Goal: Book appointment/travel/reservation

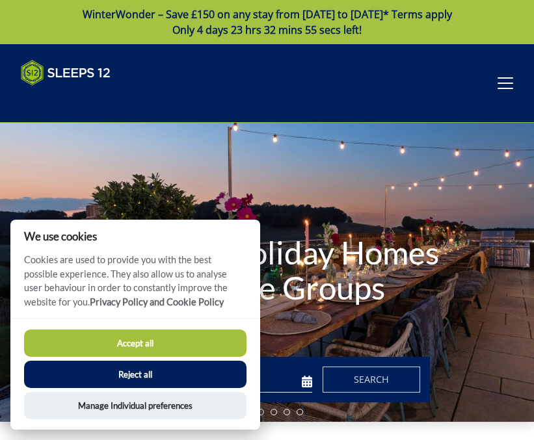
click at [139, 343] on button "Accept all" at bounding box center [135, 343] width 222 height 27
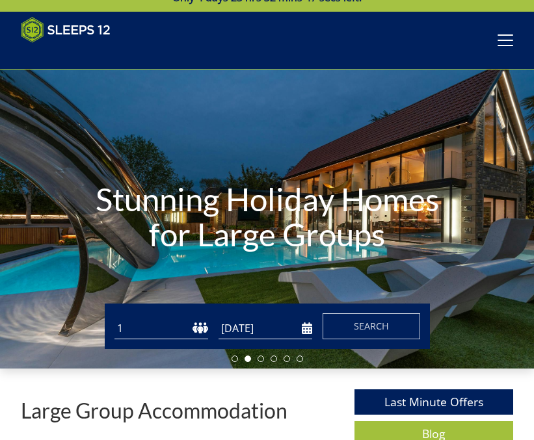
scroll to position [27, 0]
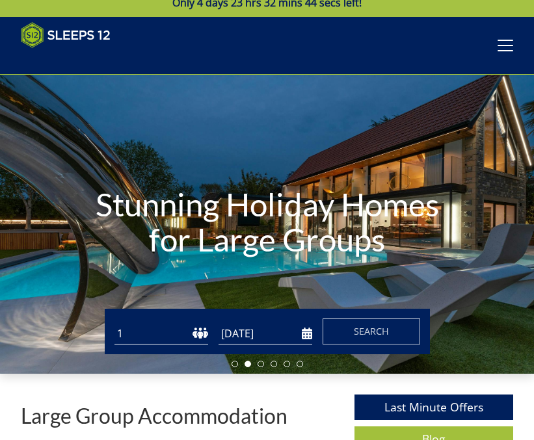
click at [156, 337] on select "1 2 3 4 5 6 7 8 9 10 11 12 13 14 15 16 17 18 19 20 21 22 23 24 25 26 27 28 29 3…" at bounding box center [161, 333] width 94 height 21
click at [236, 365] on li at bounding box center [235, 364] width 7 height 7
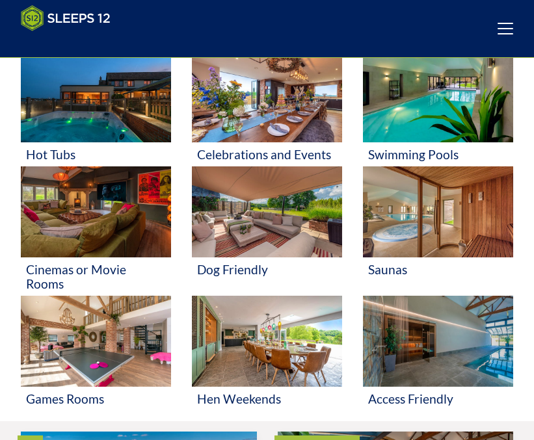
scroll to position [0, 0]
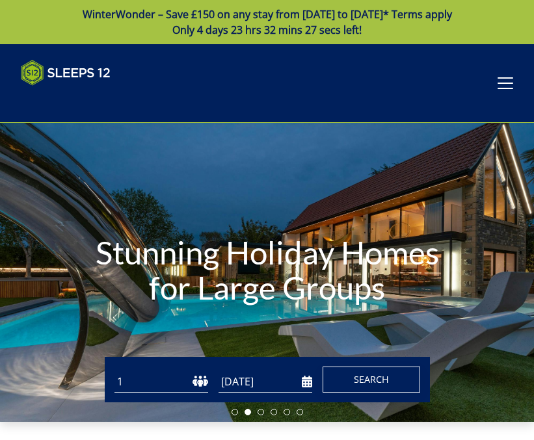
click at [355, 375] on span "Search" at bounding box center [371, 379] width 35 height 12
click at [124, 381] on select "1 2 3 4 5 6 7 8 9 10 11 12 13 14 15 16 17 18 19 20 21 22 23 24 25 26 27 28 29 3…" at bounding box center [161, 381] width 94 height 21
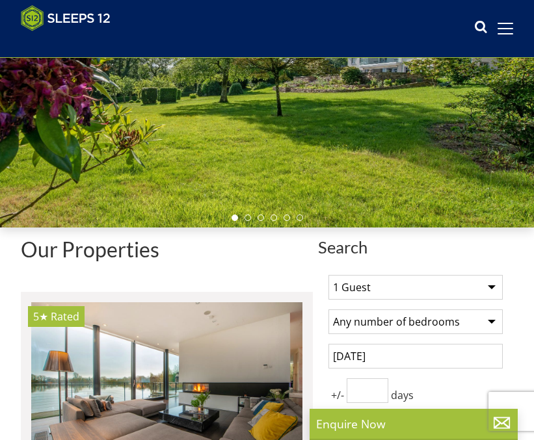
scroll to position [182, 0]
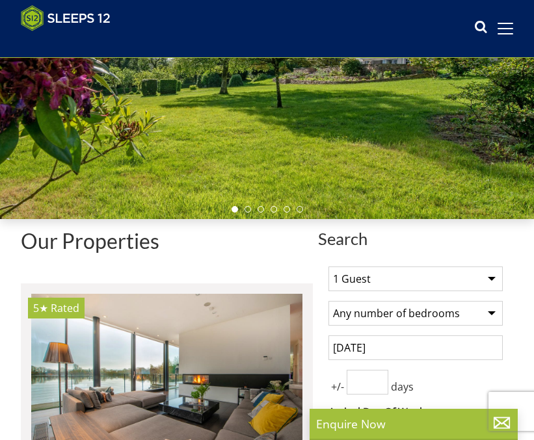
click at [496, 276] on select "1 Guest 2 Guests 3 Guests 4 Guests 5 Guests 6 Guests 7 Guests 8 Guests 9 Guests…" at bounding box center [415, 279] width 174 height 25
select select "17"
click at [328, 267] on select "1 Guest 2 Guests 3 Guests 4 Guests 5 Guests 6 Guests 7 Guests 8 Guests 9 Guests…" at bounding box center [415, 279] width 174 height 25
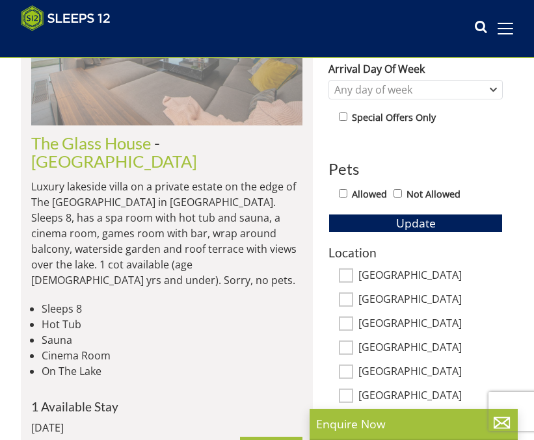
scroll to position [534, 0]
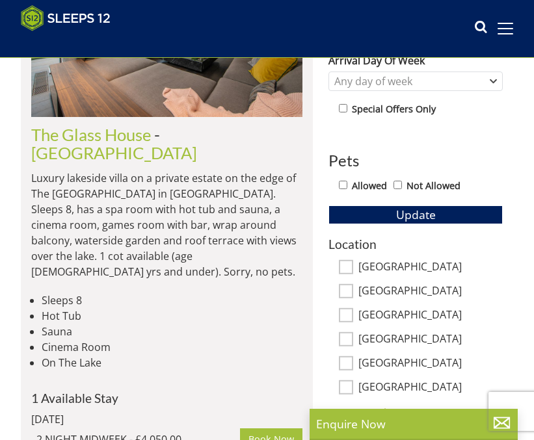
click at [347, 260] on input "[GEOGRAPHIC_DATA]" at bounding box center [346, 267] width 14 height 14
checkbox input "true"
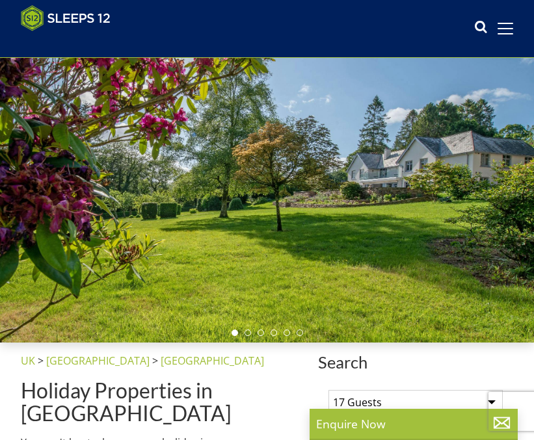
scroll to position [0, 0]
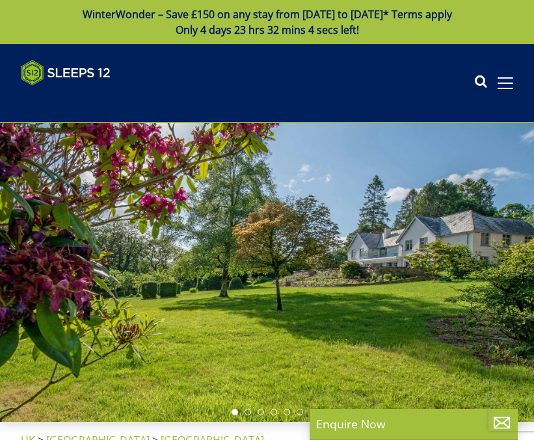
click at [481, 81] on icon at bounding box center [480, 84] width 13 height 20
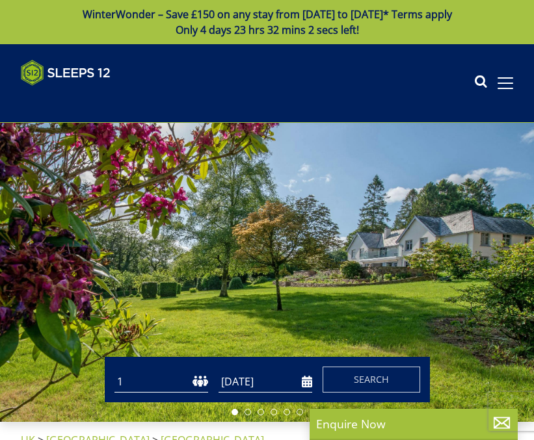
click at [480, 81] on icon at bounding box center [480, 84] width 13 height 20
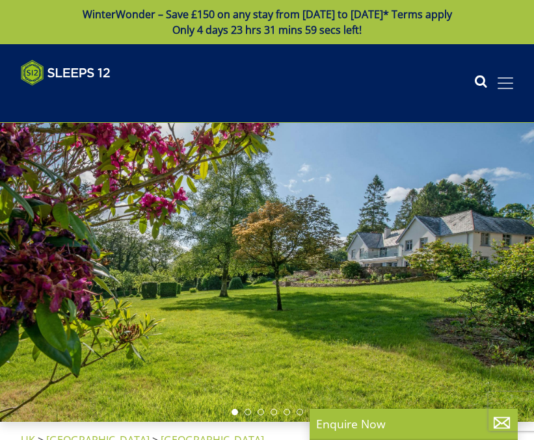
click at [504, 80] on span at bounding box center [506, 83] width 16 height 12
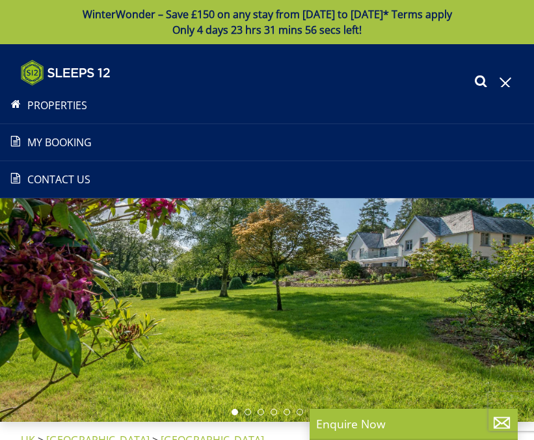
click at [481, 81] on icon at bounding box center [480, 84] width 13 height 20
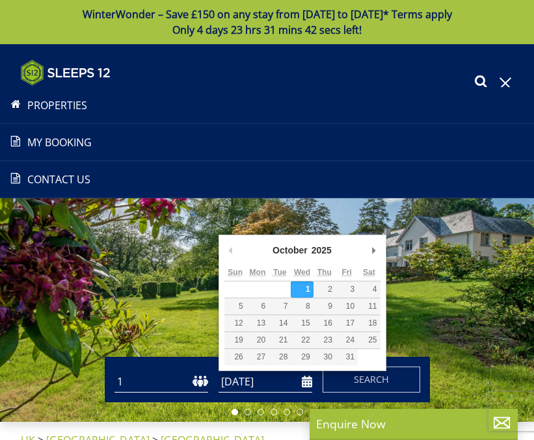
click at [264, 384] on input "[DATE]" at bounding box center [266, 381] width 94 height 21
click at [308, 382] on input "[DATE]" at bounding box center [266, 381] width 94 height 21
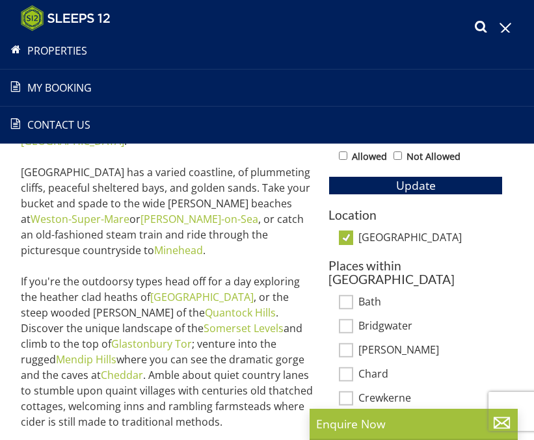
scroll to position [561, 0]
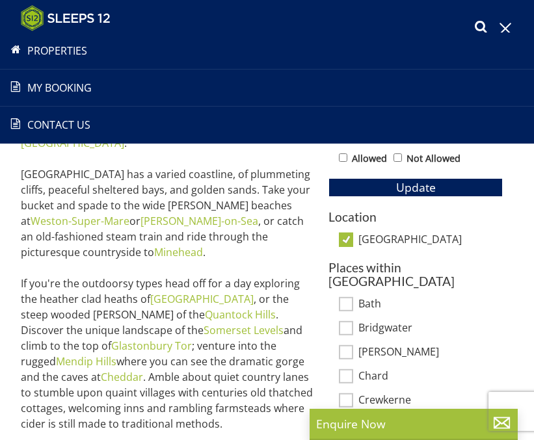
click at [344, 154] on input "Allowed" at bounding box center [343, 158] width 8 height 8
checkbox input "true"
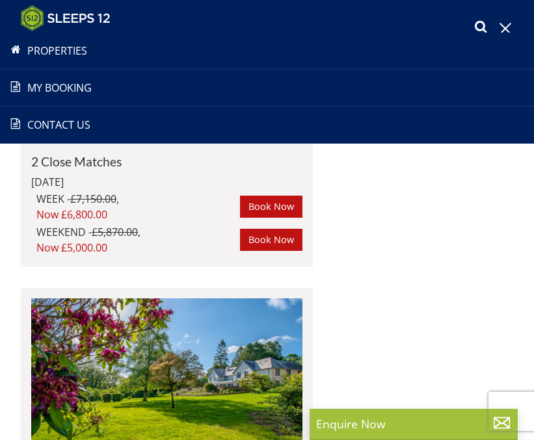
scroll to position [2056, 0]
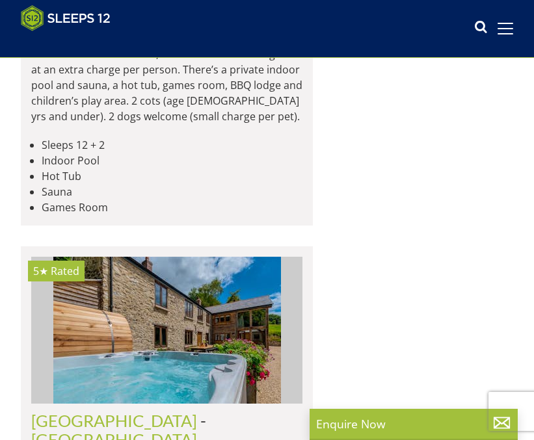
scroll to position [5597, 0]
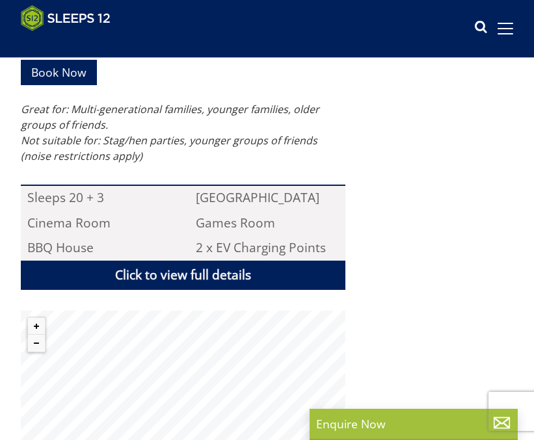
scroll to position [914, 0]
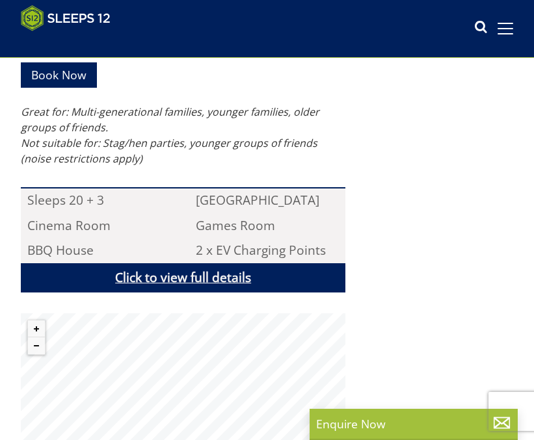
click at [219, 263] on link "Click to view full details" at bounding box center [183, 277] width 325 height 29
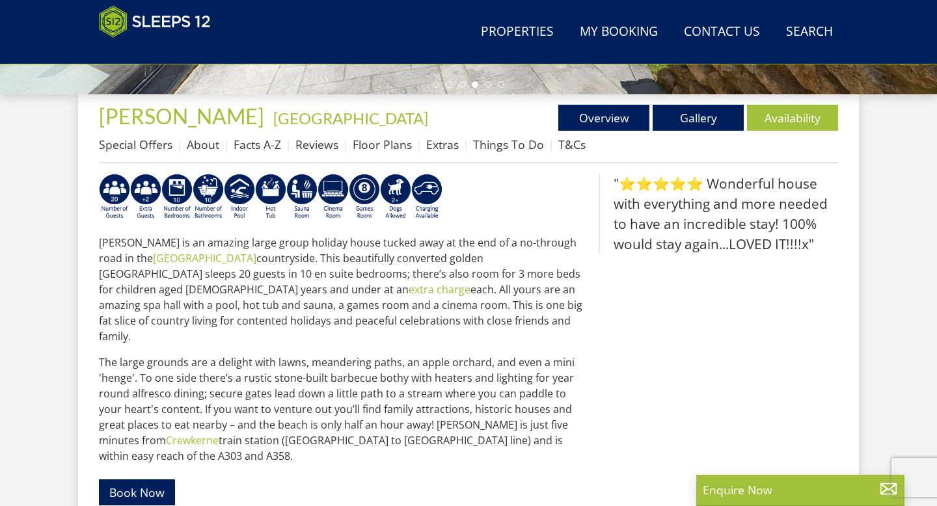
scroll to position [467, 0]
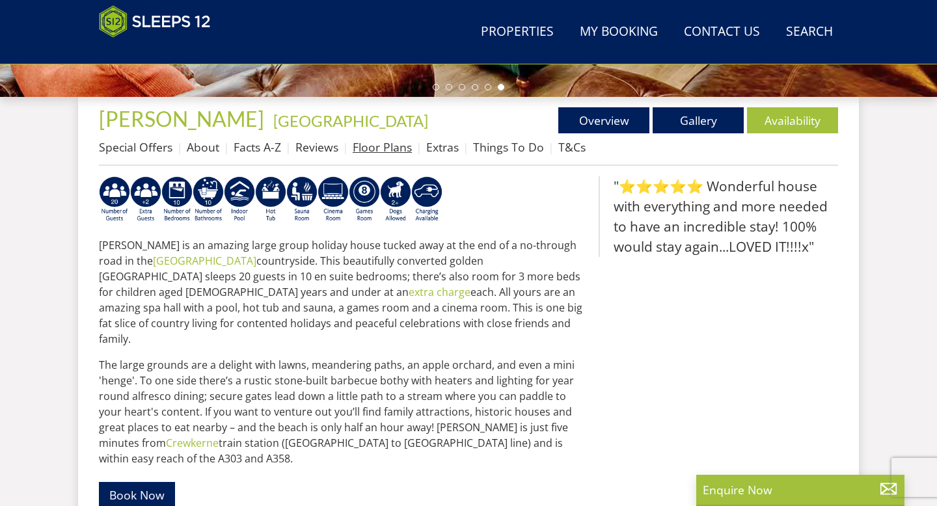
click at [382, 146] on link "Floor Plans" at bounding box center [382, 147] width 59 height 16
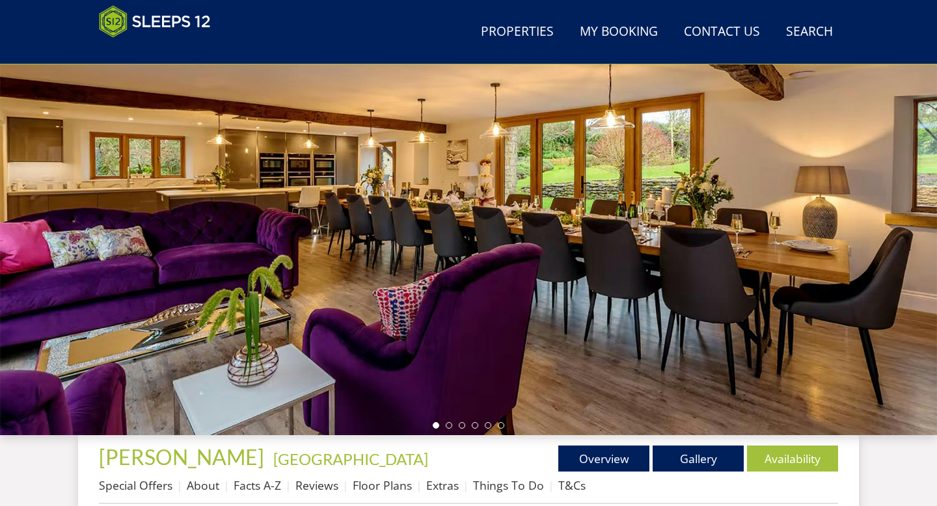
scroll to position [113, 0]
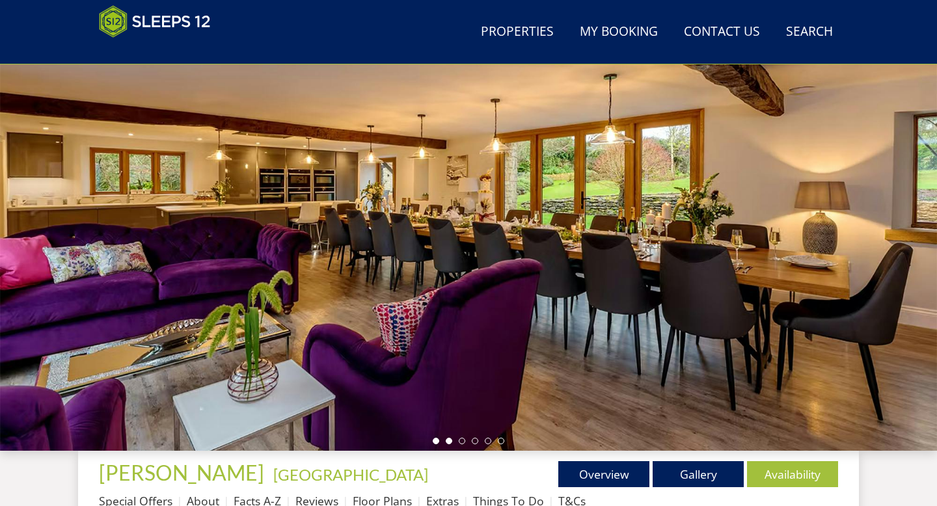
click at [449, 439] on li at bounding box center [449, 441] width 7 height 7
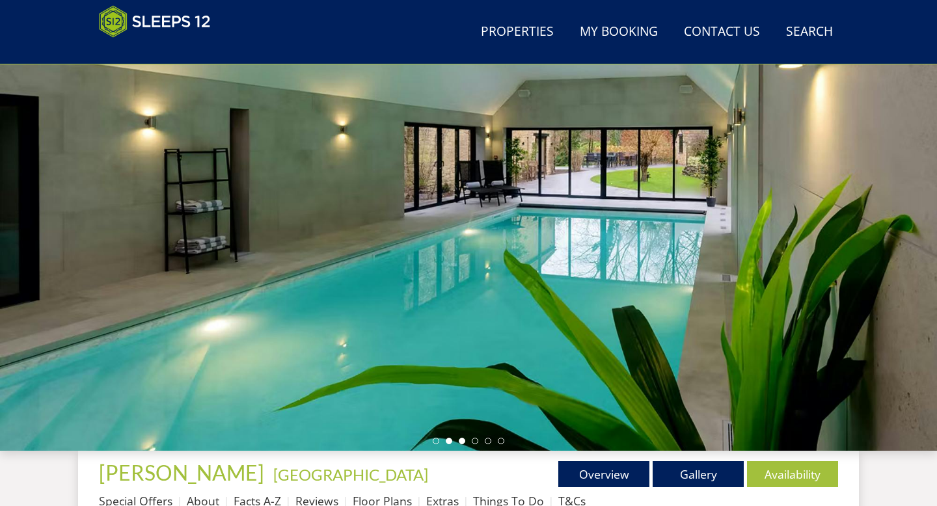
click at [461, 438] on li at bounding box center [462, 441] width 7 height 7
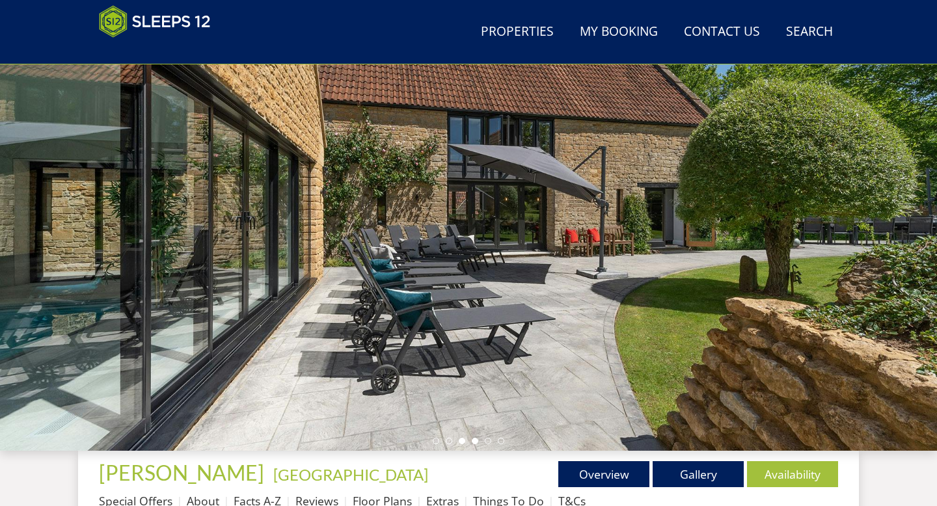
click at [474, 440] on li at bounding box center [475, 441] width 7 height 7
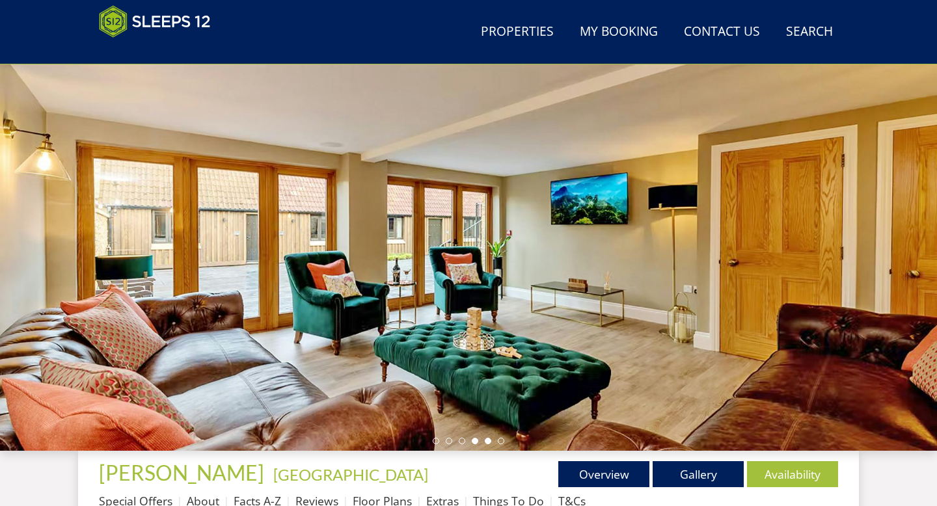
click at [487, 440] on li at bounding box center [488, 441] width 7 height 7
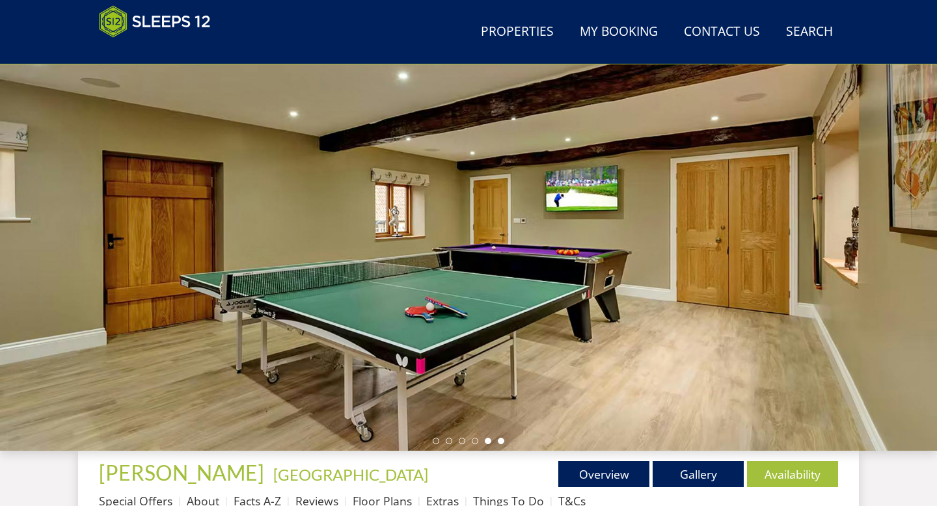
click at [502, 440] on li at bounding box center [501, 441] width 7 height 7
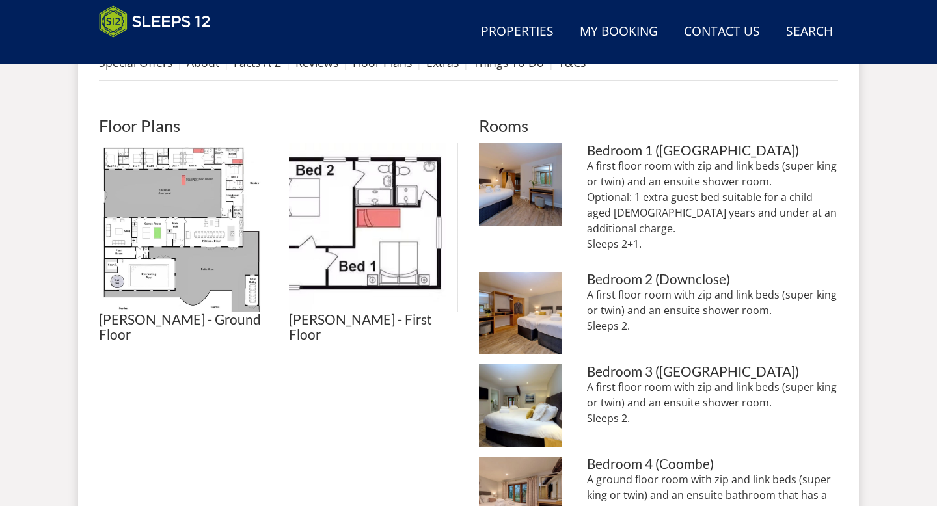
scroll to position [552, 0]
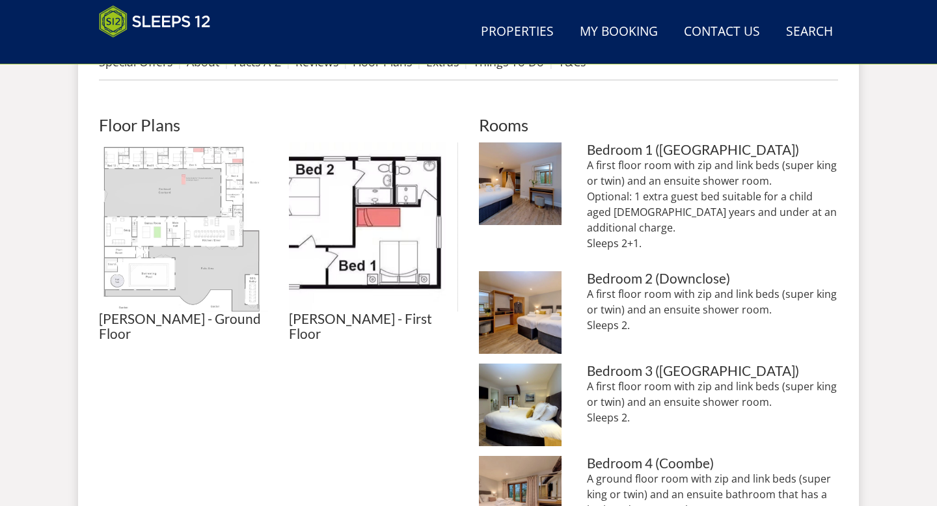
click at [217, 261] on img at bounding box center [183, 226] width 169 height 169
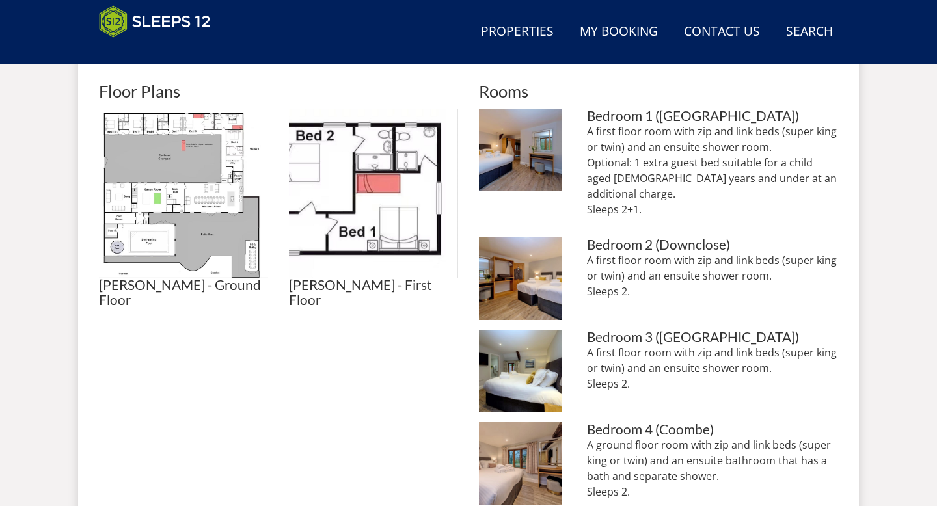
scroll to position [574, 0]
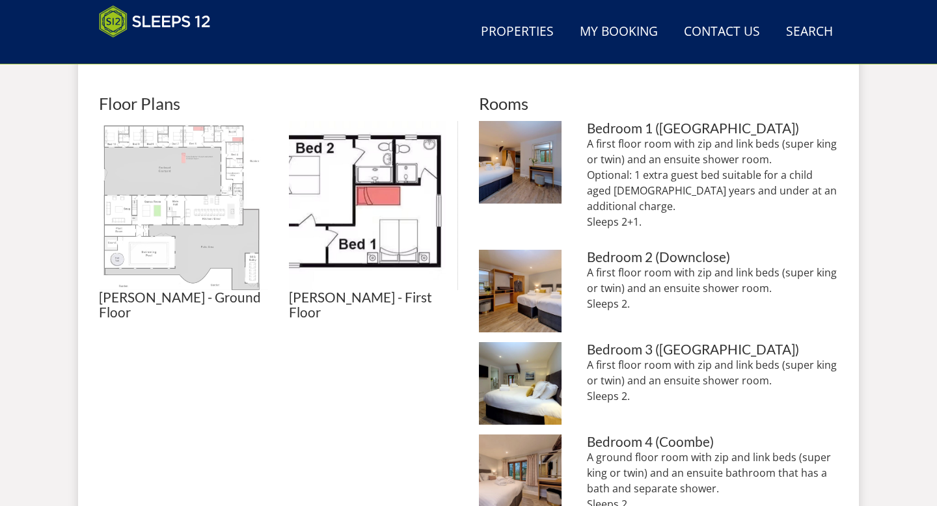
click at [189, 163] on img at bounding box center [183, 205] width 169 height 169
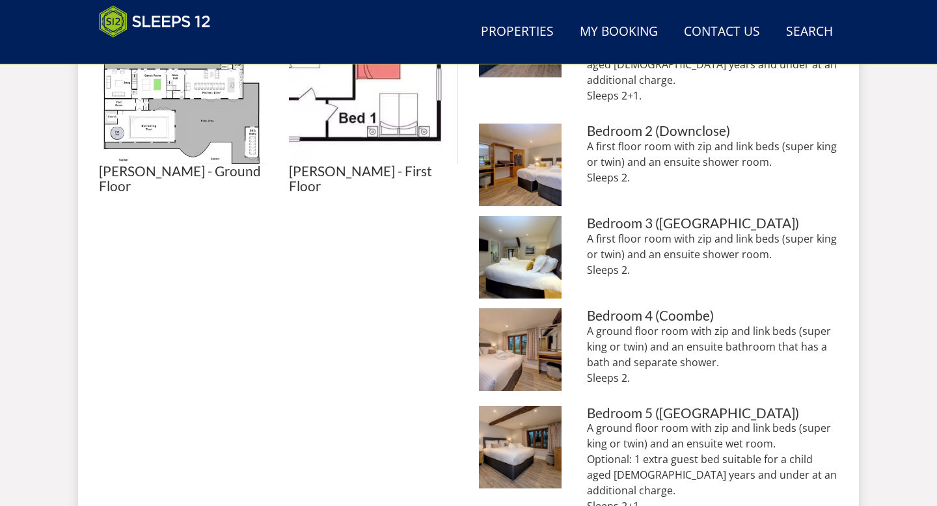
scroll to position [699, 0]
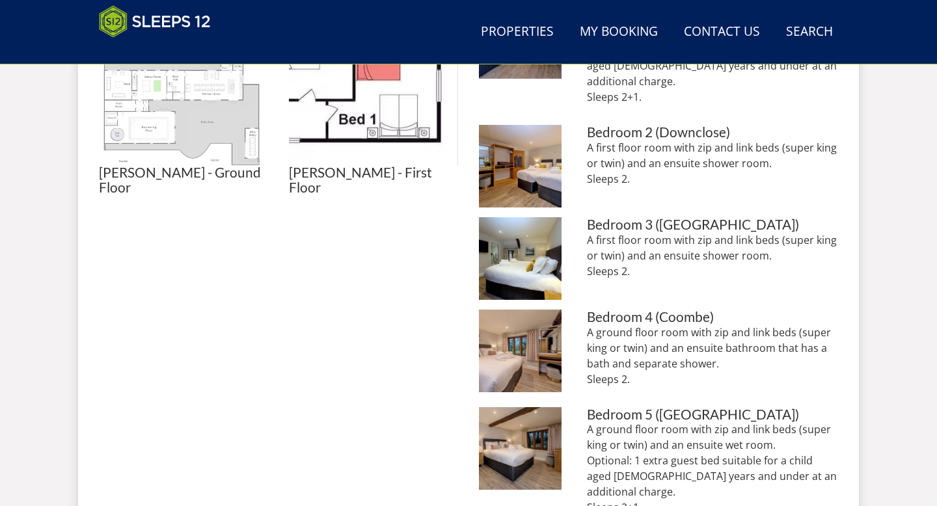
click at [198, 89] on img at bounding box center [183, 80] width 169 height 169
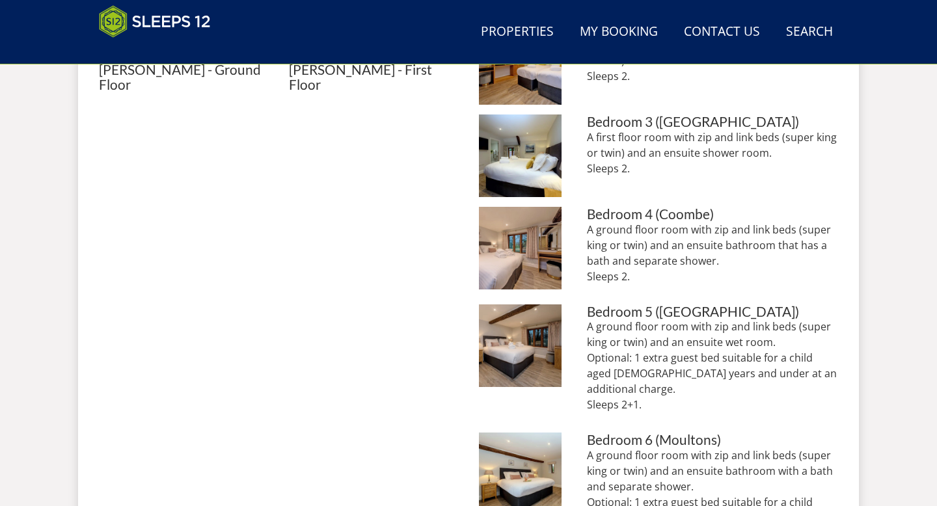
scroll to position [549, 0]
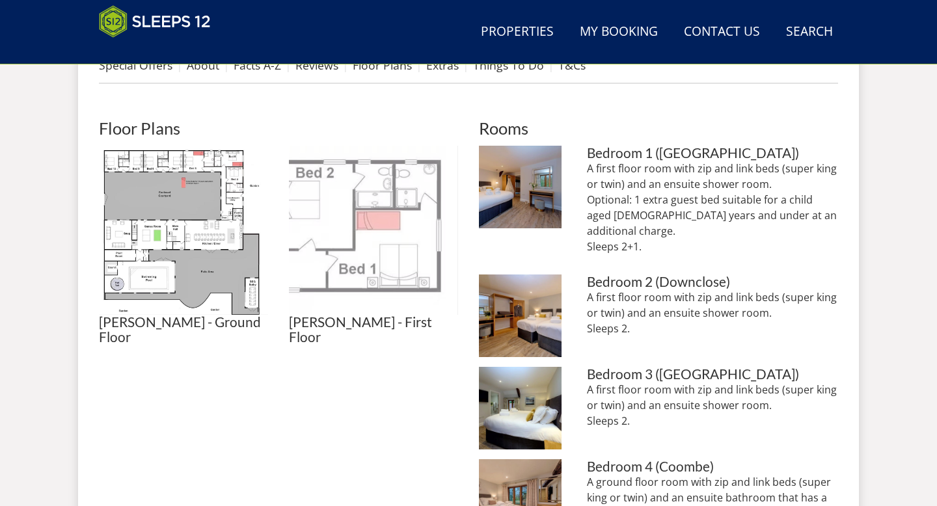
click at [380, 229] on img at bounding box center [373, 230] width 169 height 169
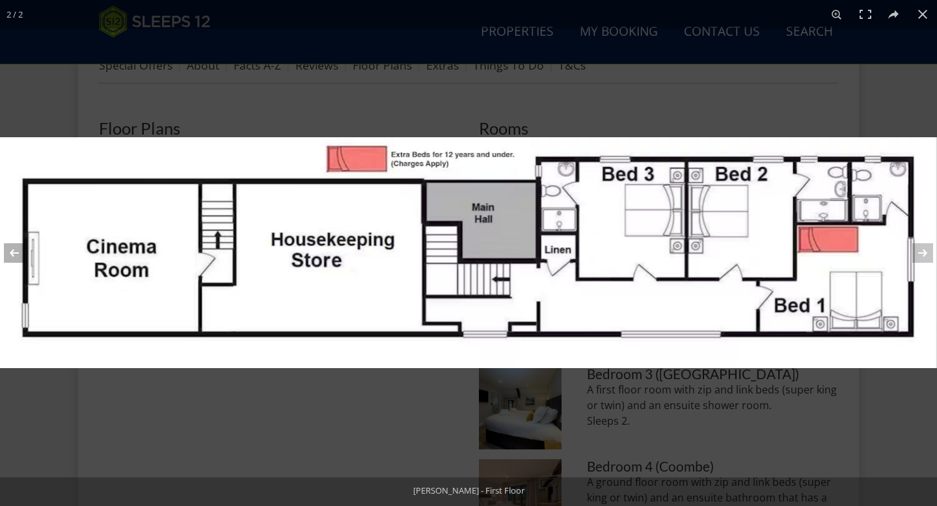
click at [9, 252] on button at bounding box center [23, 253] width 46 height 65
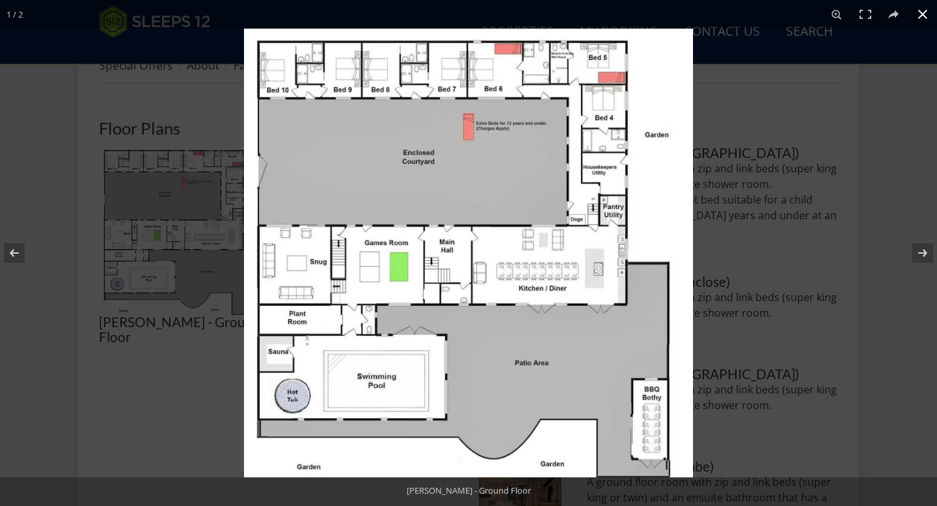
click at [533, 243] on div at bounding box center [712, 282] width 937 height 506
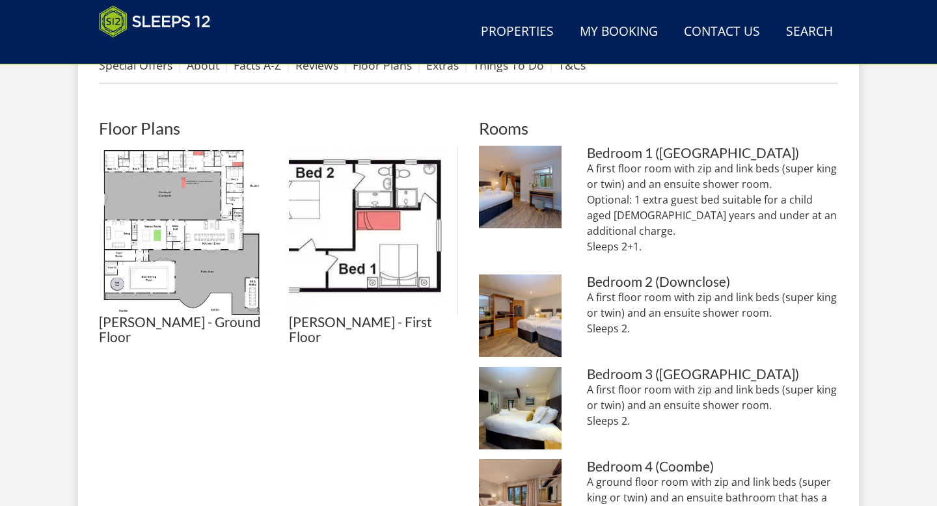
click at [533, 234] on p "A first floor room with zip and link beds (super king or twin) and an ensuite s…" at bounding box center [712, 208] width 251 height 94
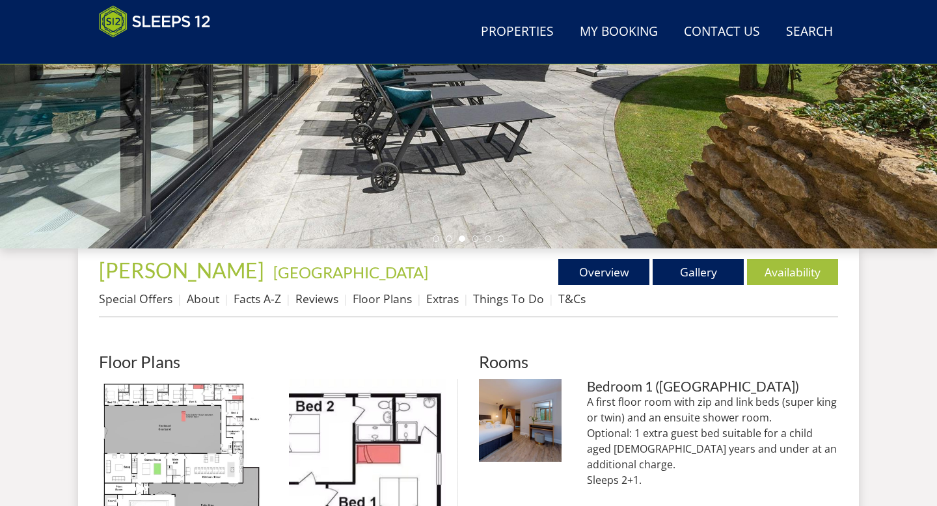
scroll to position [315, 0]
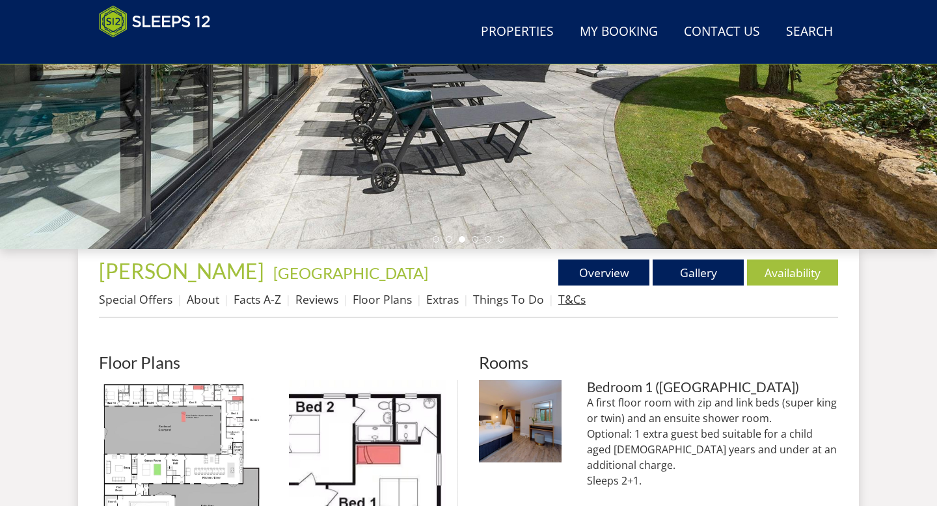
click at [533, 297] on link "T&Cs" at bounding box center [571, 299] width 27 height 16
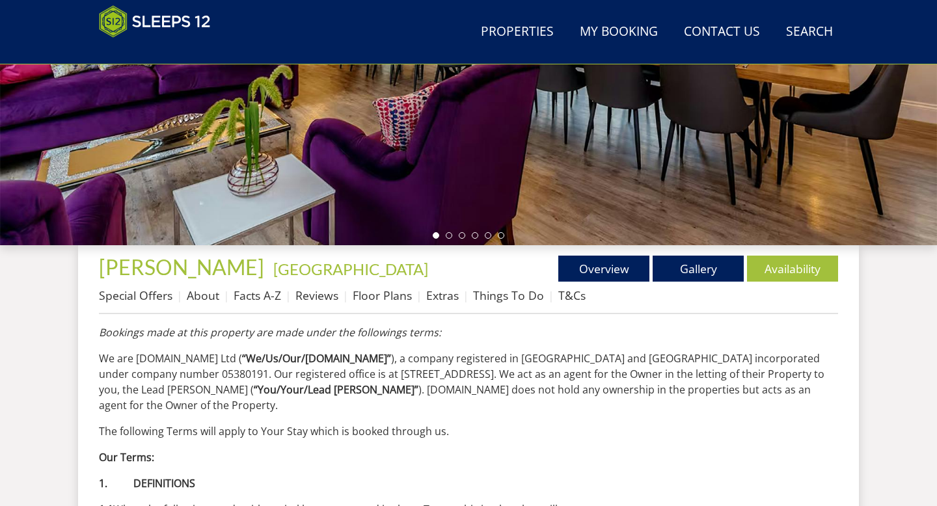
scroll to position [321, 0]
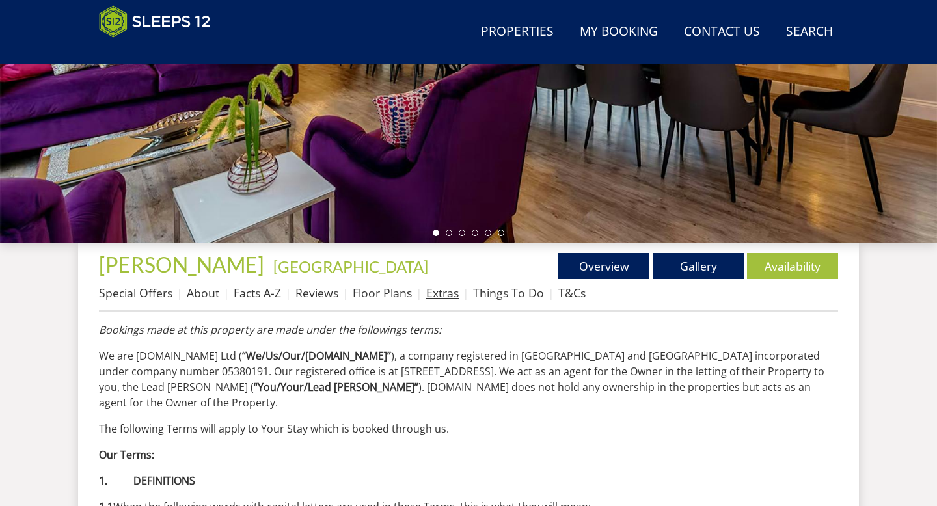
click at [431, 288] on link "Extras" at bounding box center [442, 293] width 33 height 16
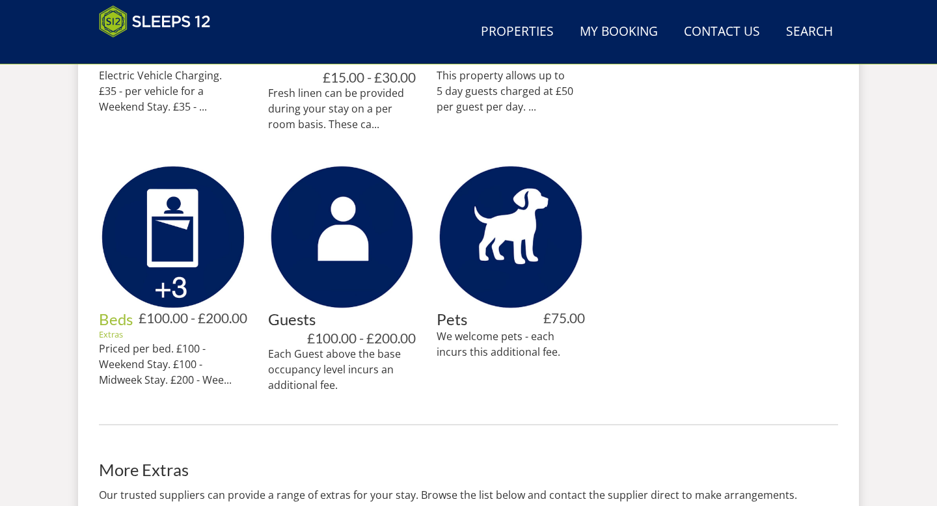
scroll to position [848, 0]
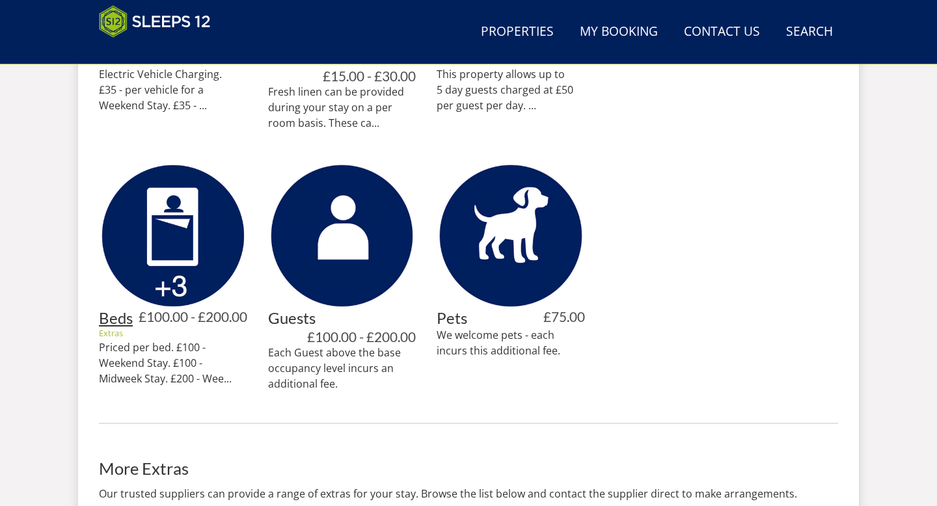
click at [117, 318] on link "Beds" at bounding box center [116, 317] width 34 height 19
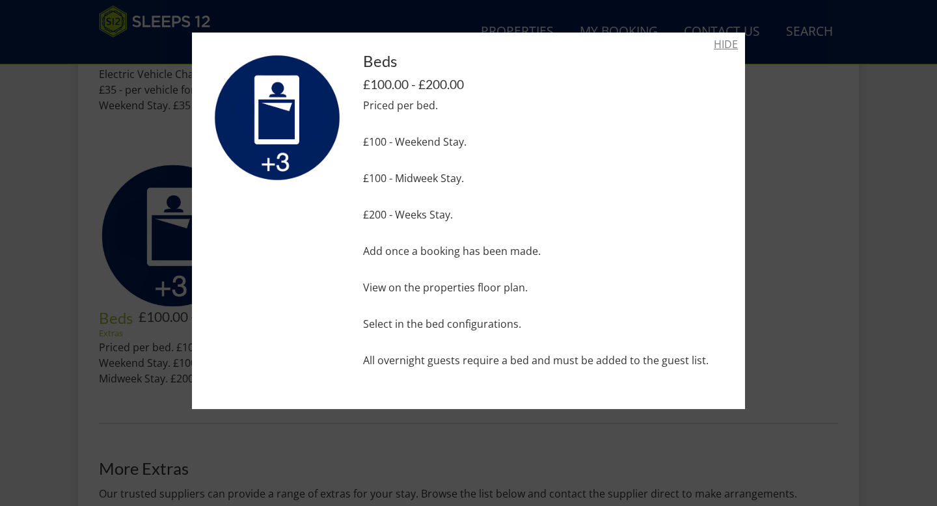
click at [533, 42] on link "HIDE" at bounding box center [726, 44] width 24 height 16
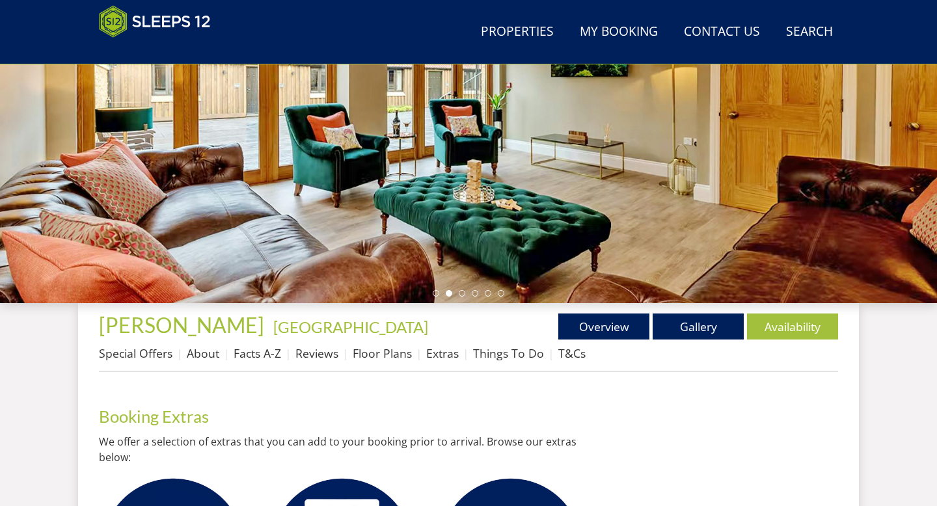
scroll to position [398, 0]
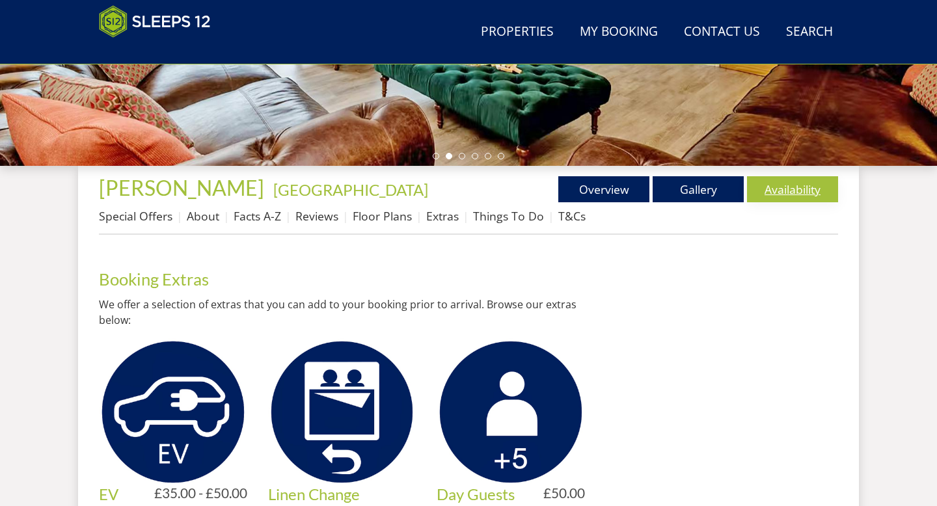
click at [533, 185] on link "Availability" at bounding box center [792, 189] width 91 height 26
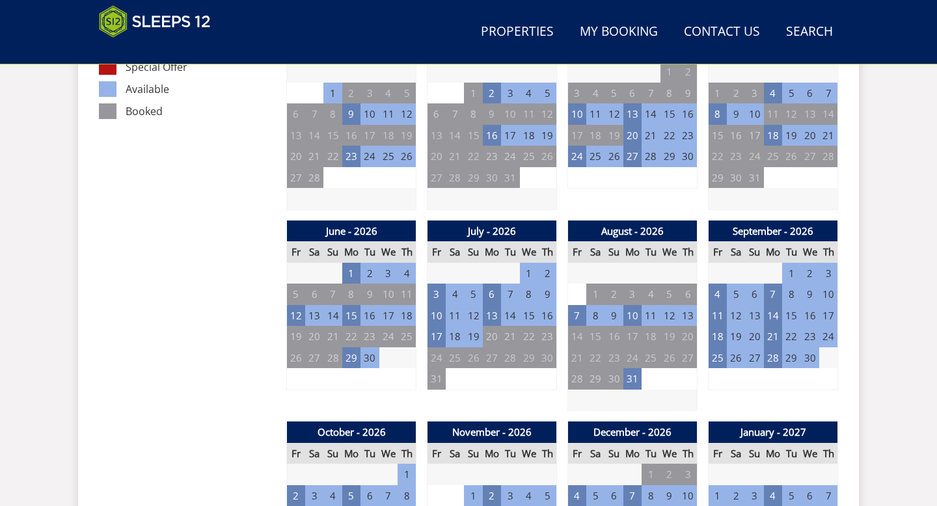
scroll to position [769, 0]
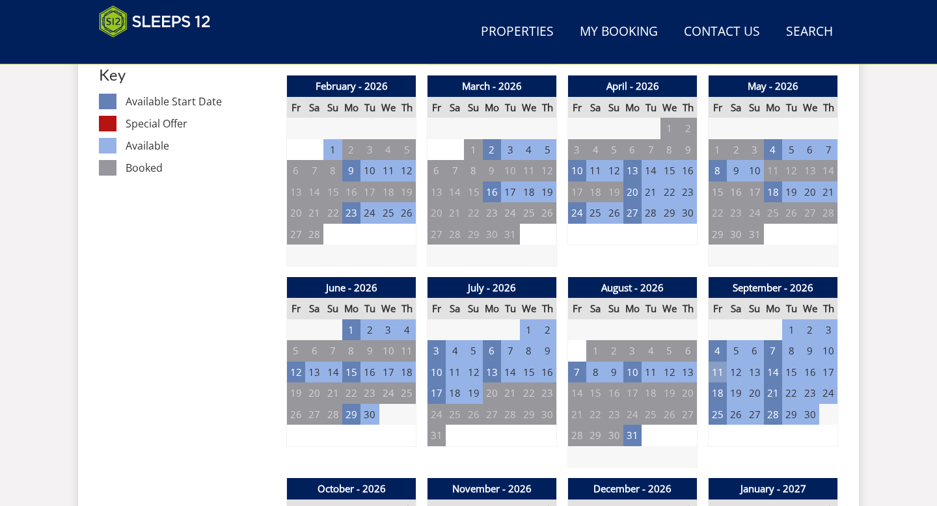
click at [533, 368] on td "11" at bounding box center [717, 372] width 18 height 21
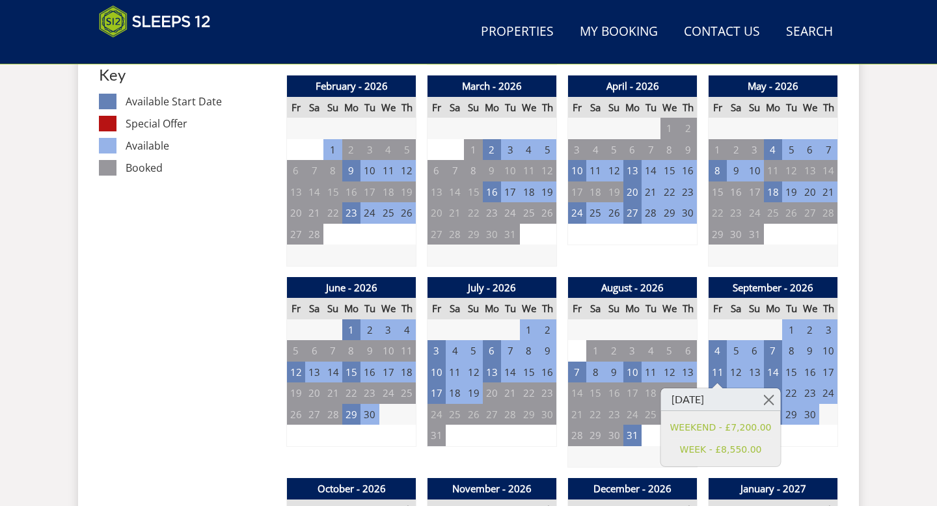
click at [533, 440] on div "September - 2026 Fr Sa Su Mo Tu We Th 28 29 30 31 1 2 3 4 5 6 7 8 9 10 11 12" at bounding box center [773, 372] width 130 height 191
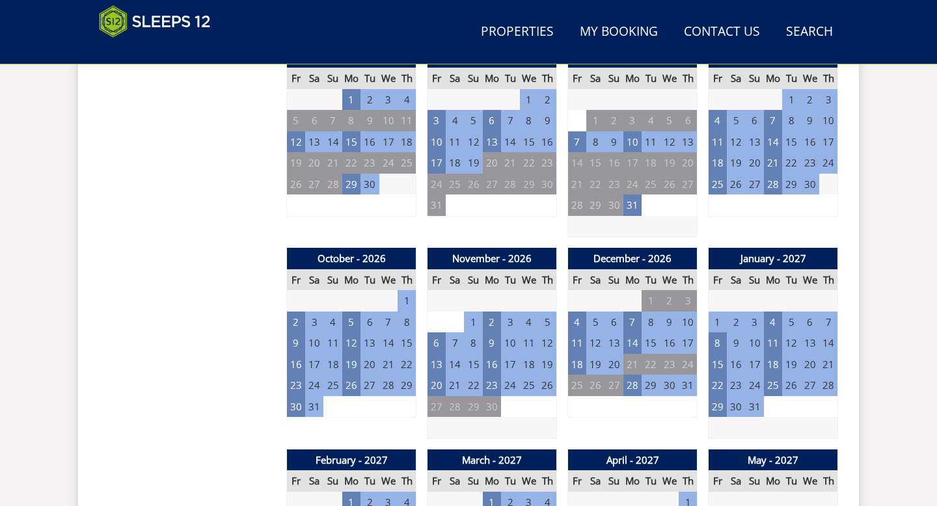
scroll to position [1004, 0]
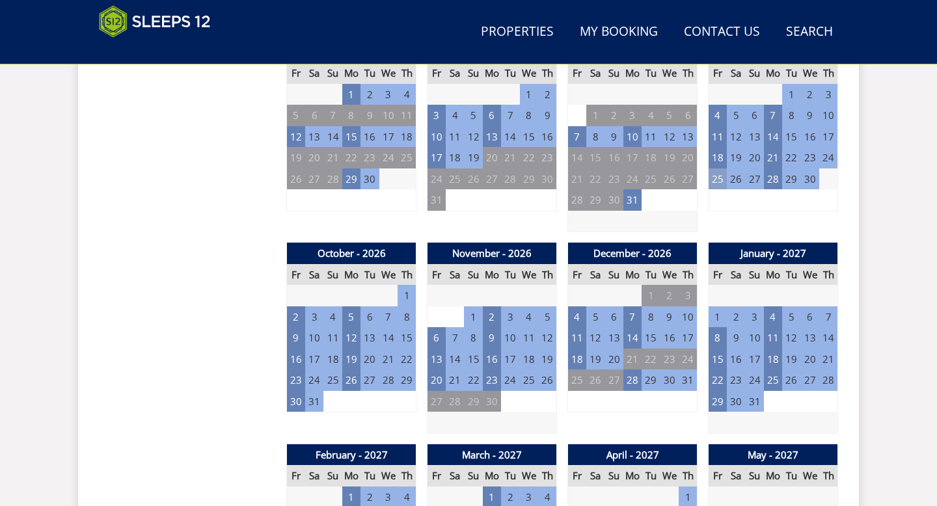
click at [533, 177] on td "25" at bounding box center [717, 178] width 18 height 21
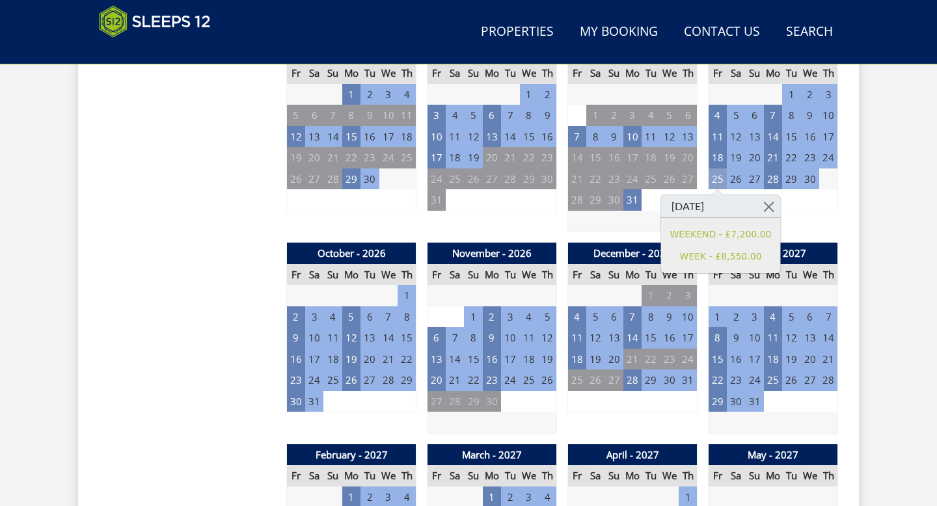
click at [533, 177] on td "25" at bounding box center [717, 178] width 18 height 21
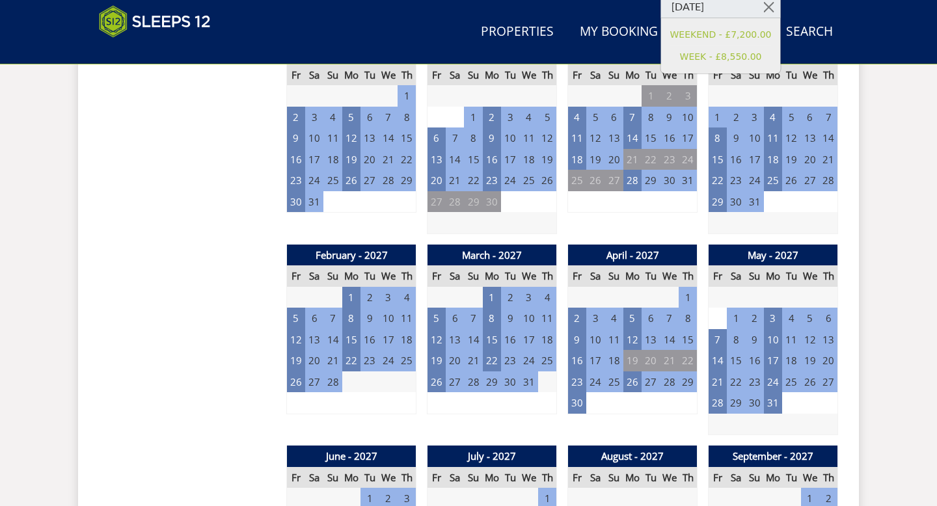
scroll to position [1253, 0]
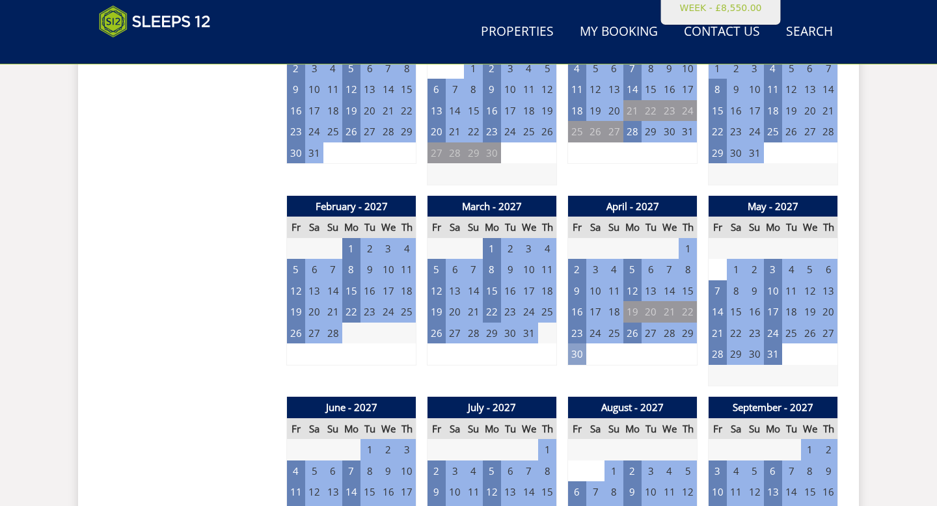
click at [533, 353] on td "30" at bounding box center [577, 353] width 18 height 21
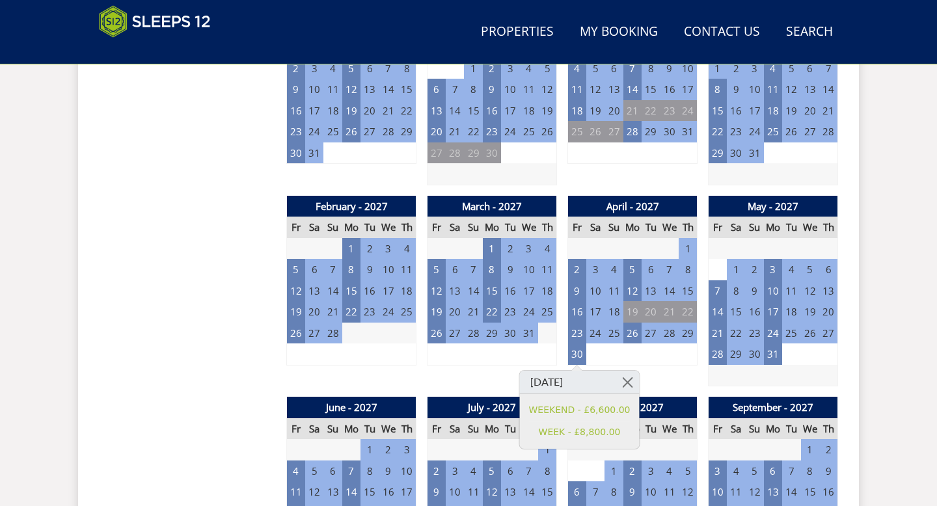
click at [533, 355] on td "4" at bounding box center [650, 353] width 18 height 21
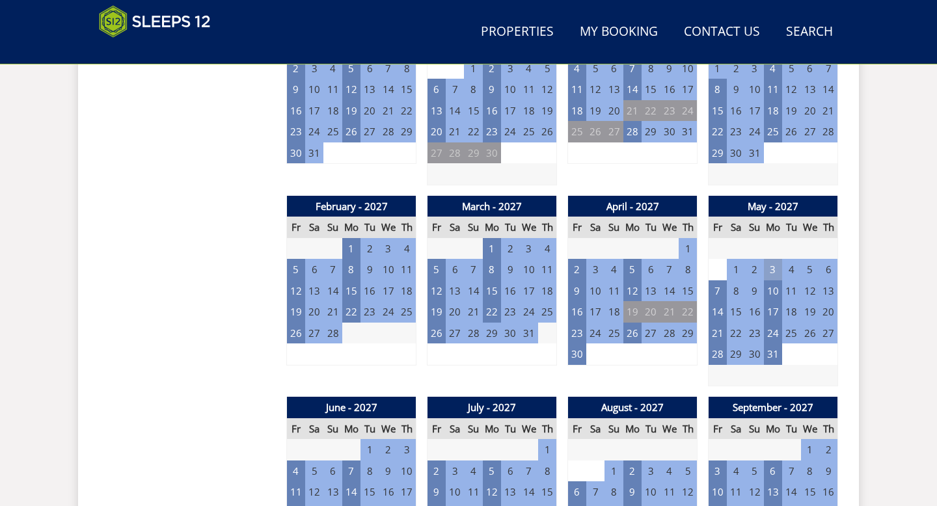
click at [533, 265] on td "3" at bounding box center [773, 269] width 18 height 21
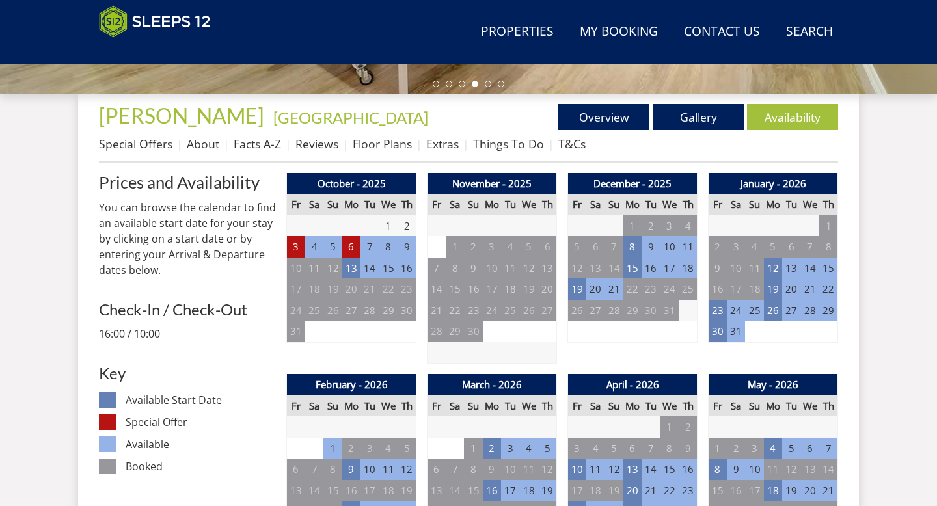
scroll to position [475, 0]
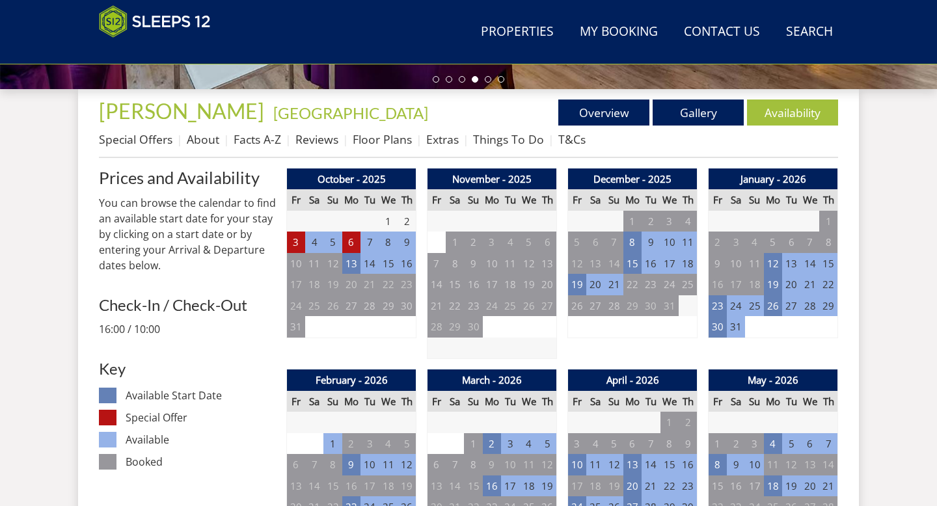
click at [167, 325] on p "16:00 / 10:00" at bounding box center [187, 329] width 177 height 16
click at [165, 307] on h3 "Check-In / Check-Out" at bounding box center [187, 305] width 177 height 17
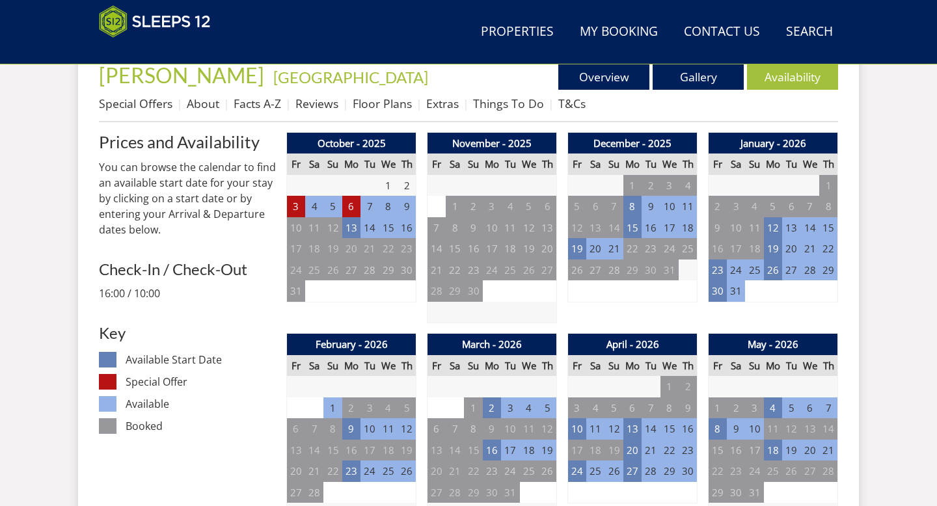
scroll to position [513, 0]
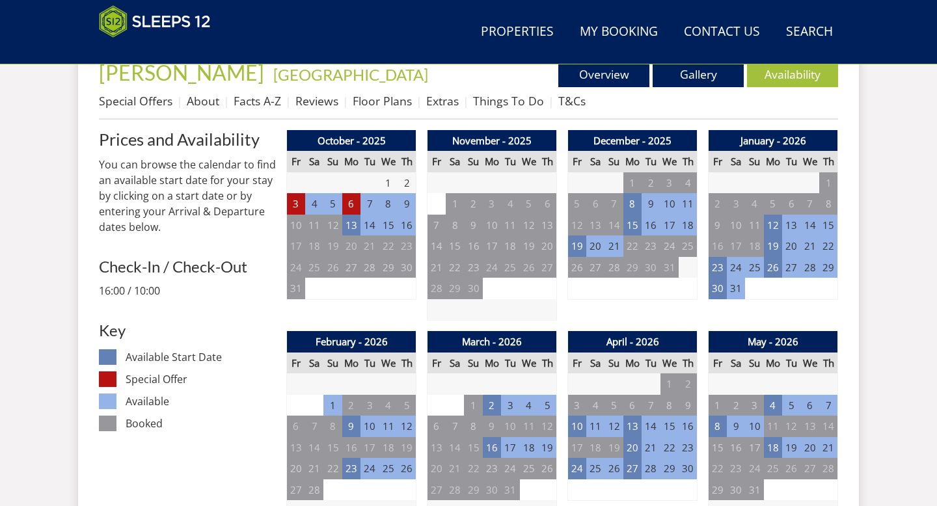
click at [139, 425] on dd "Booked" at bounding box center [201, 424] width 150 height 16
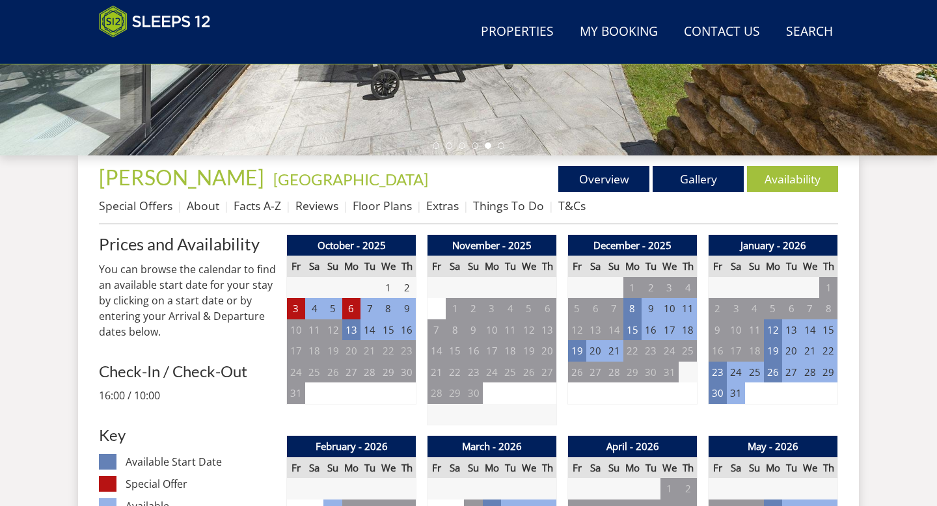
scroll to position [432, 0]
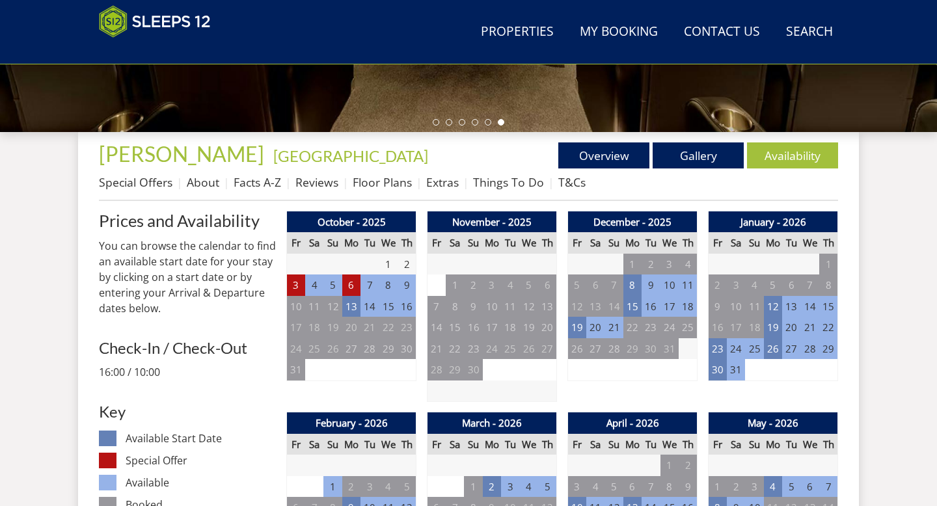
click at [533, 375] on td "7" at bounding box center [669, 369] width 18 height 21
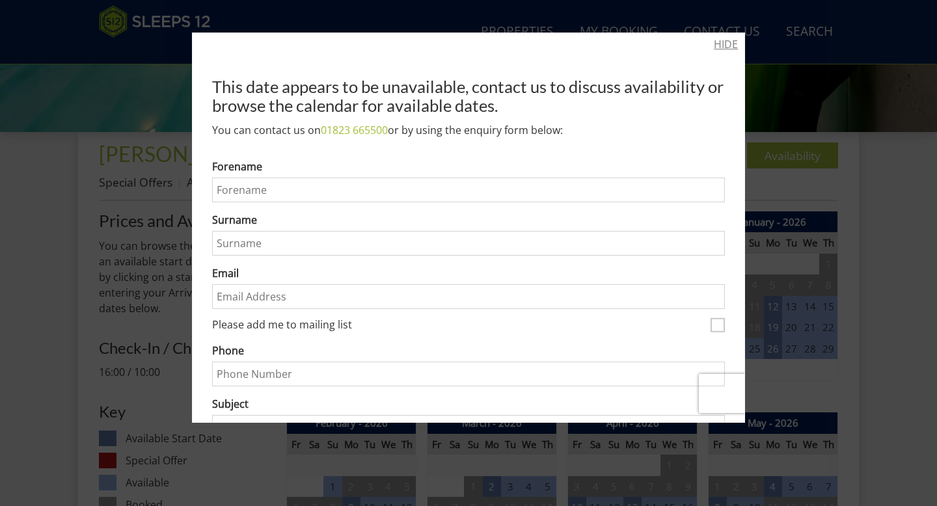
click at [533, 43] on link "HIDE" at bounding box center [726, 44] width 24 height 16
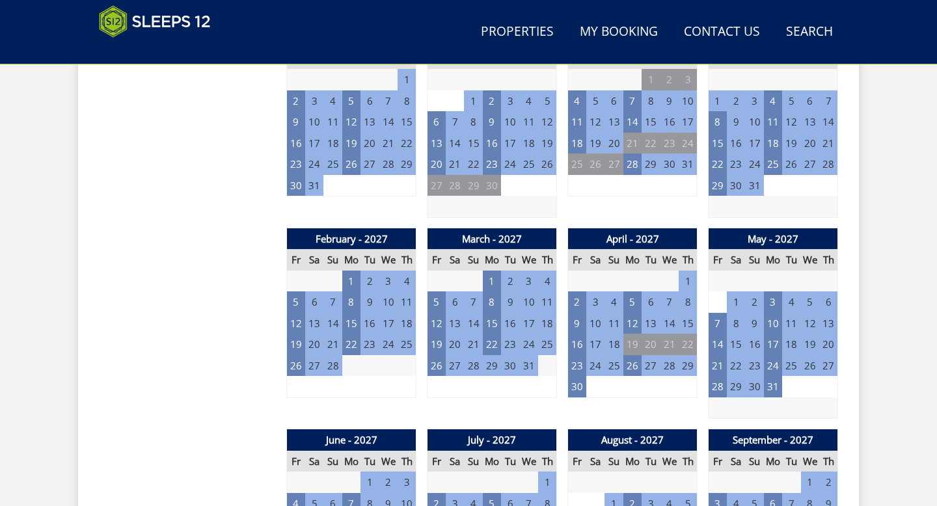
scroll to position [1217, 0]
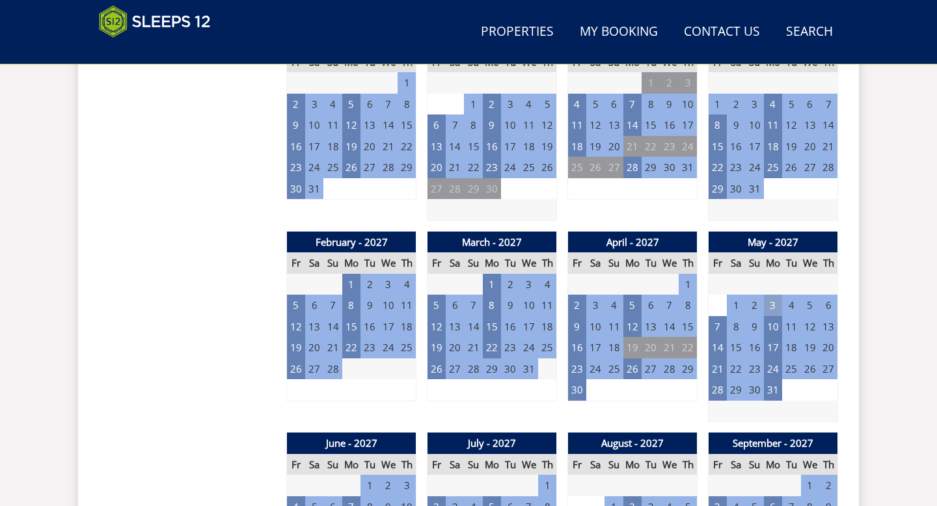
click at [533, 302] on td "3" at bounding box center [773, 305] width 18 height 21
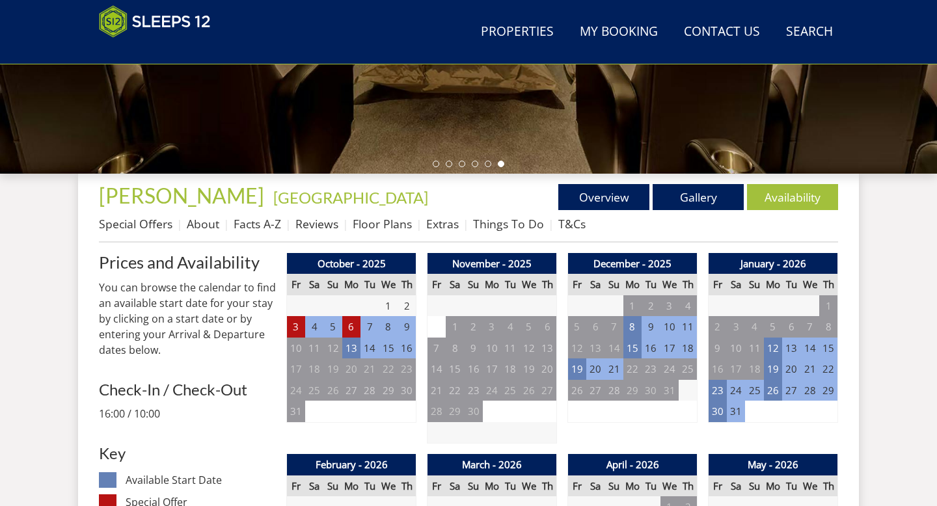
scroll to position [393, 0]
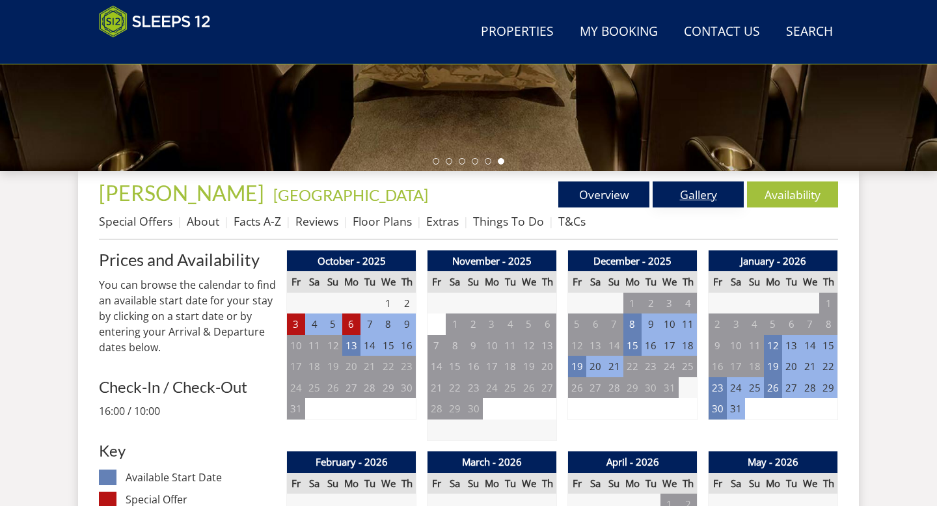
click at [533, 193] on link "Gallery" at bounding box center [697, 194] width 91 height 26
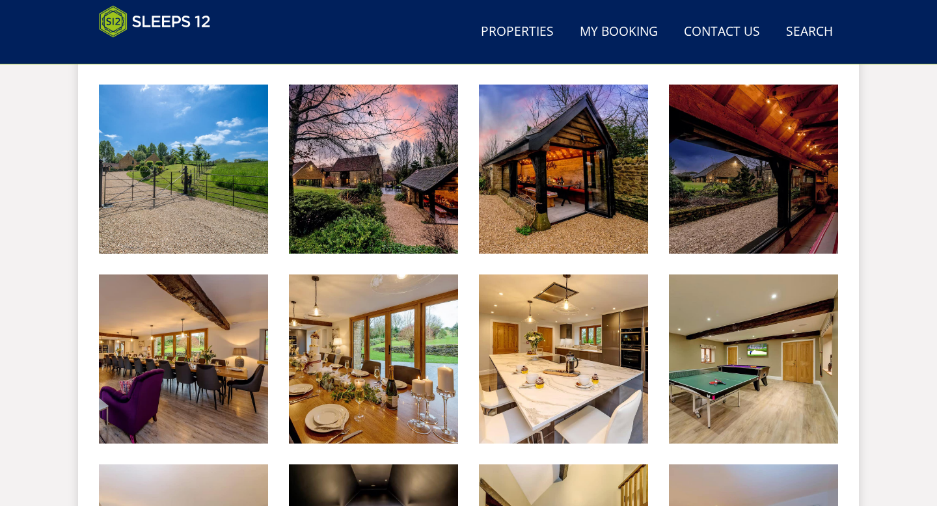
scroll to position [749, 0]
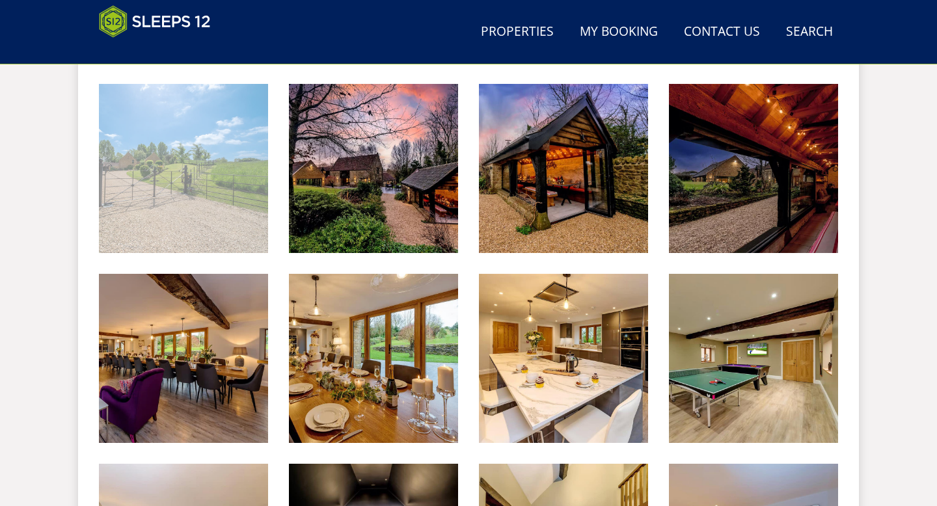
click at [166, 199] on img at bounding box center [183, 168] width 169 height 169
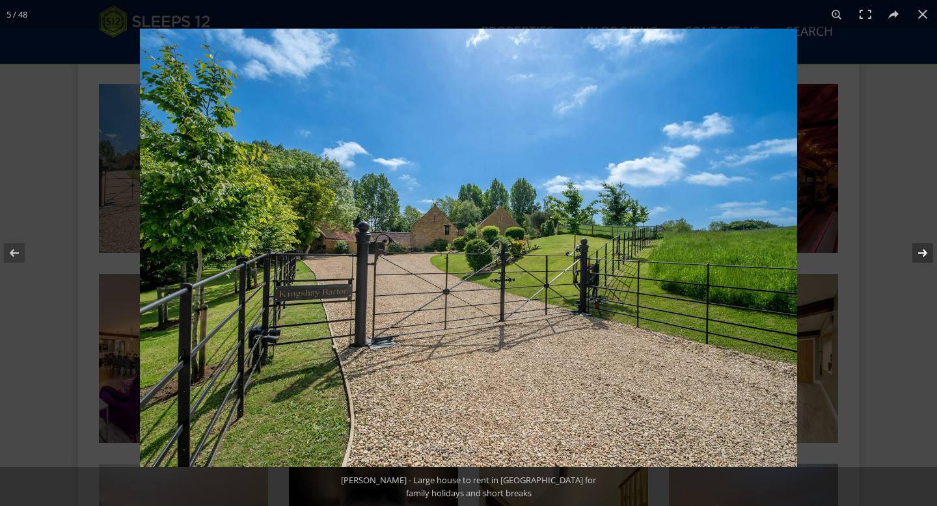
click at [533, 250] on button at bounding box center [914, 253] width 46 height 65
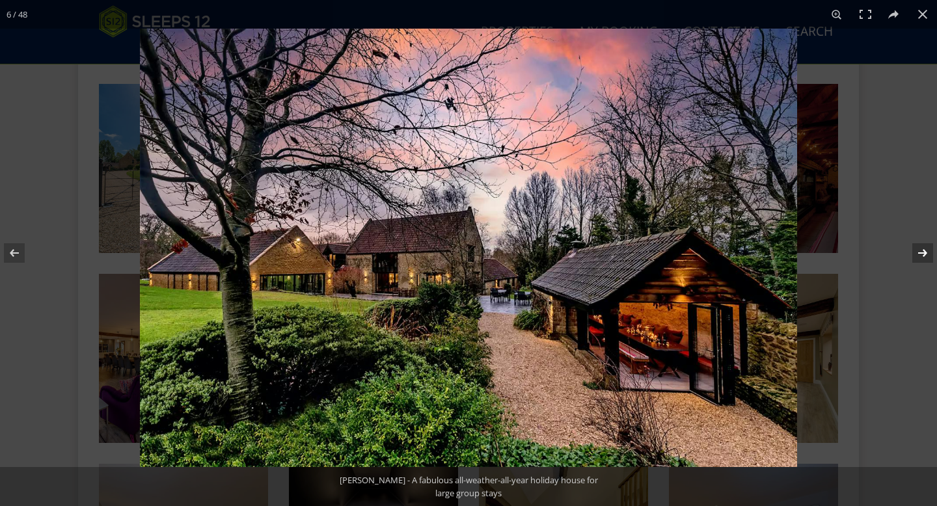
click at [533, 250] on button at bounding box center [914, 253] width 46 height 65
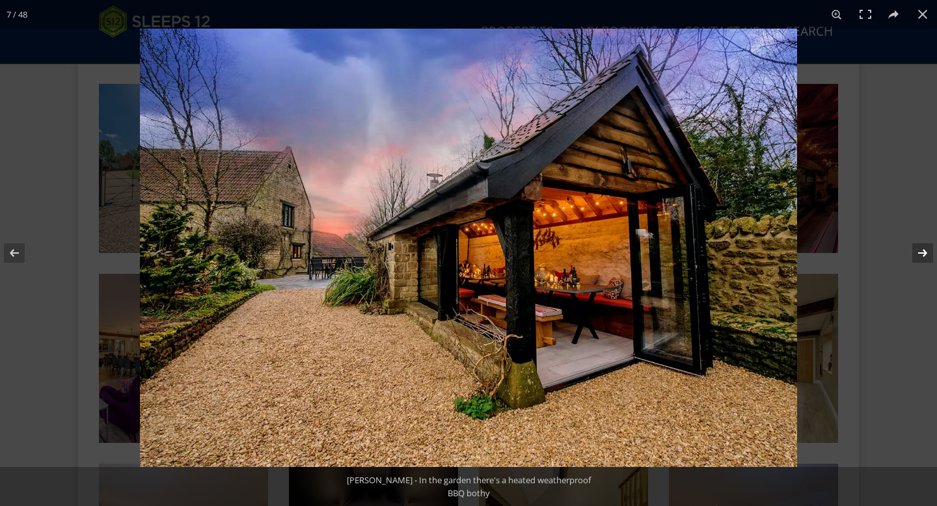
click at [533, 250] on button at bounding box center [914, 253] width 46 height 65
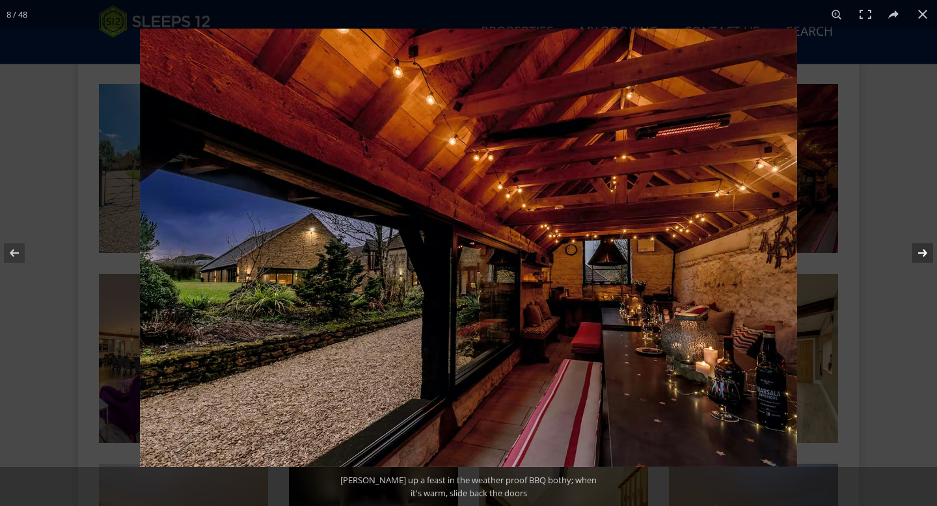
click at [533, 250] on button at bounding box center [914, 253] width 46 height 65
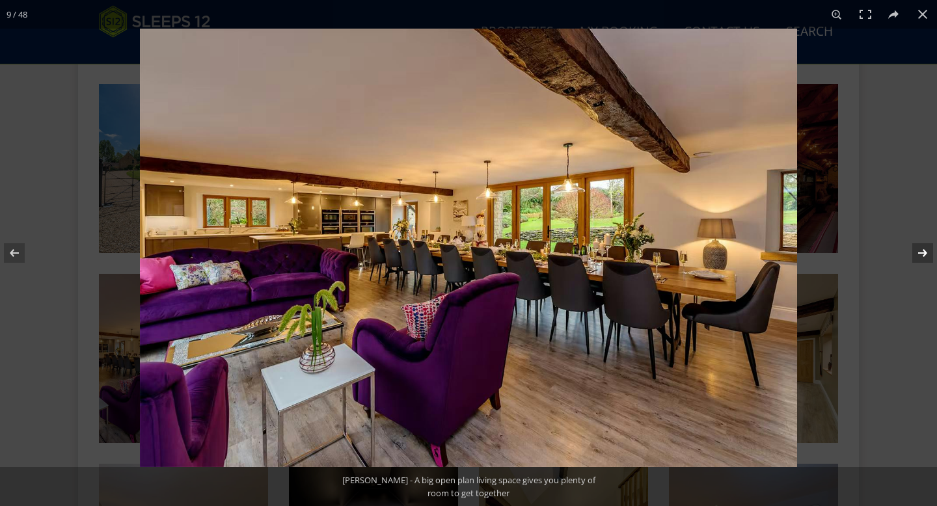
click at [533, 250] on button at bounding box center [914, 253] width 46 height 65
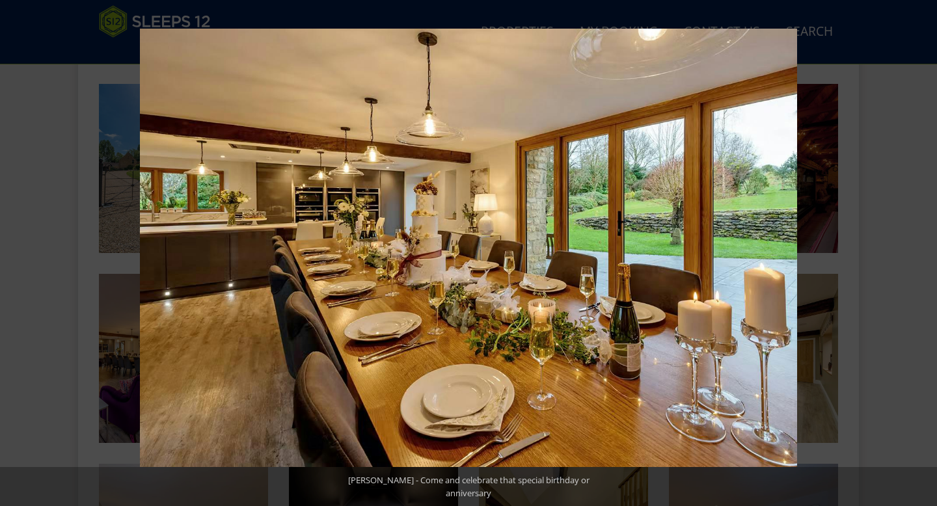
click at [533, 250] on button at bounding box center [914, 253] width 46 height 65
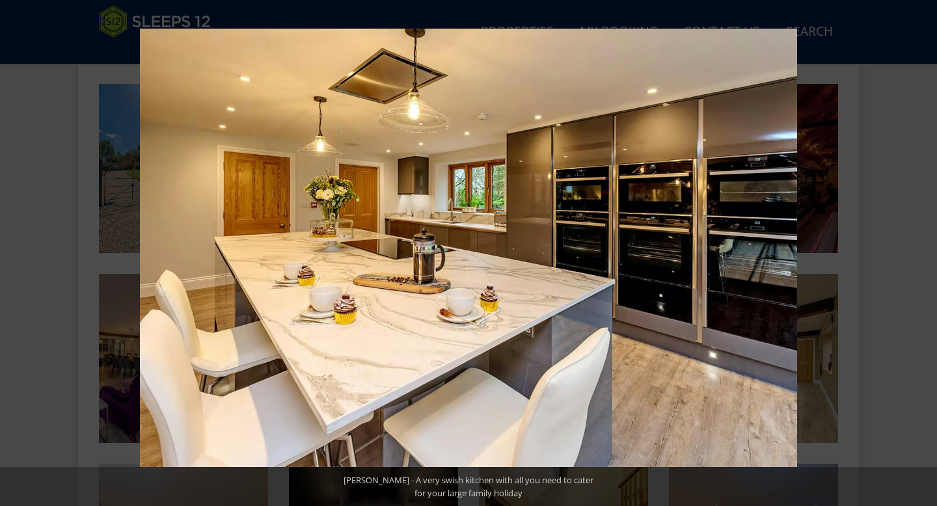
click at [533, 250] on button at bounding box center [914, 253] width 46 height 65
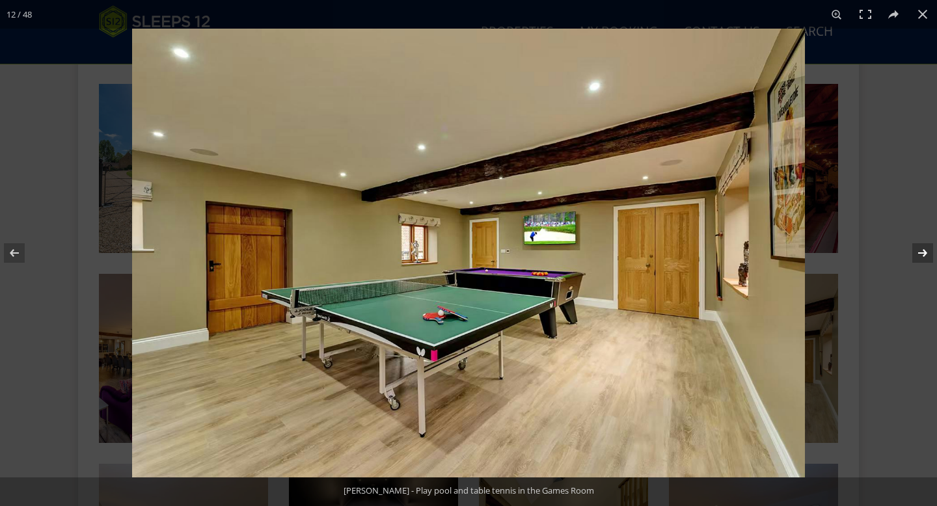
click at [533, 250] on button at bounding box center [914, 253] width 46 height 65
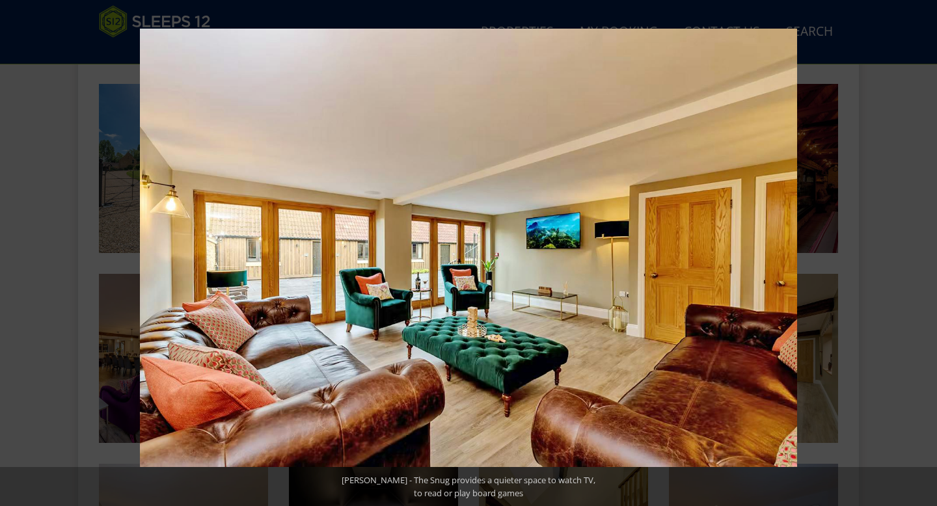
click at [533, 250] on button at bounding box center [914, 253] width 46 height 65
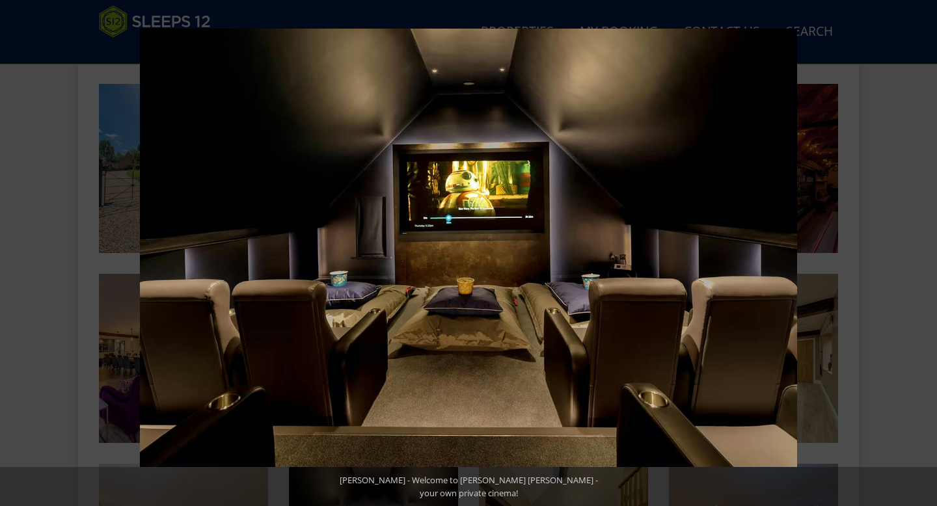
click at [533, 250] on button at bounding box center [914, 253] width 46 height 65
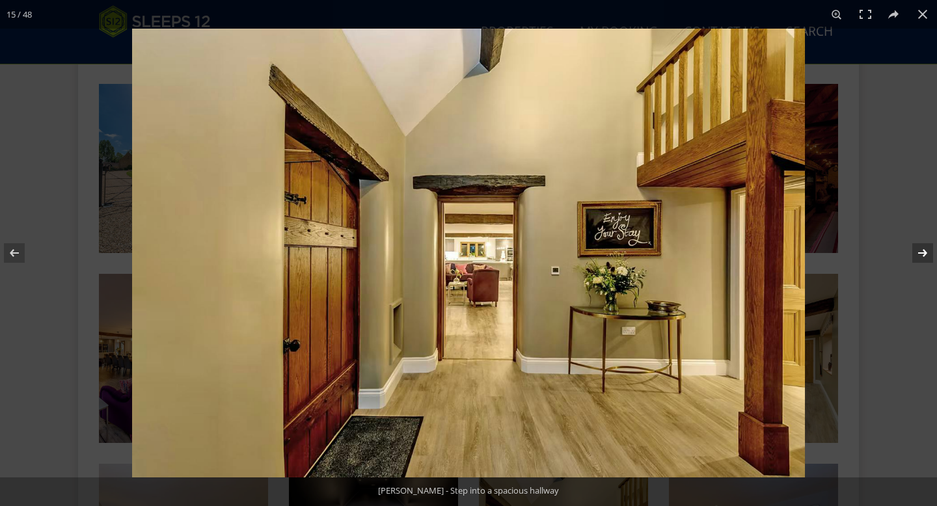
click at [533, 250] on button at bounding box center [914, 253] width 46 height 65
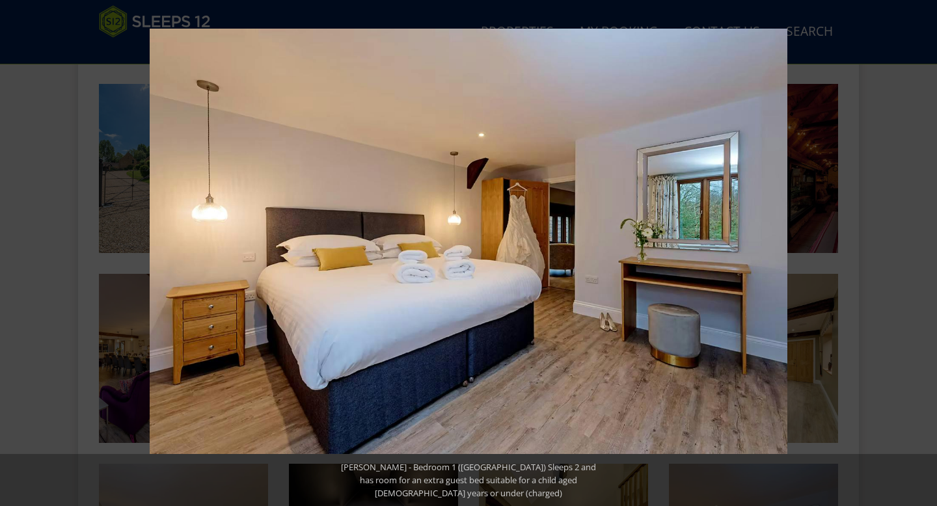
click at [533, 250] on button at bounding box center [914, 253] width 46 height 65
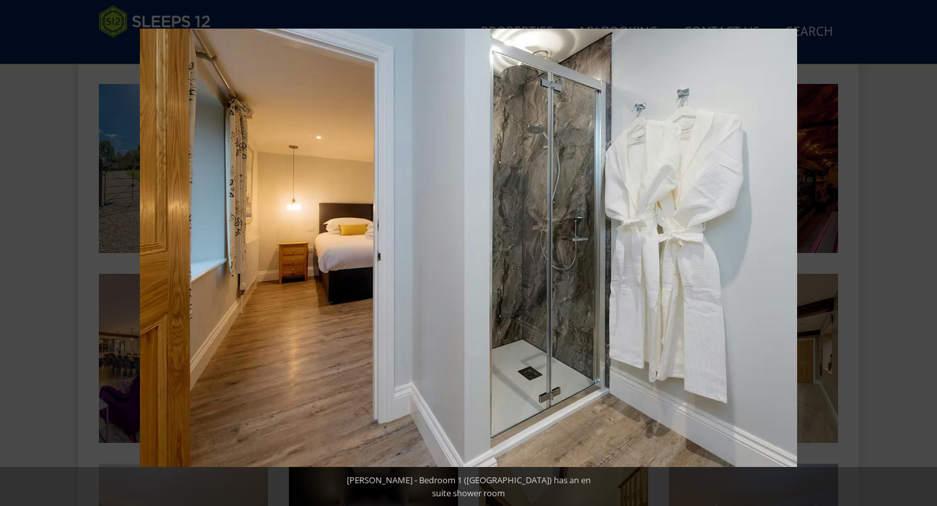
click at [533, 250] on button at bounding box center [914, 253] width 46 height 65
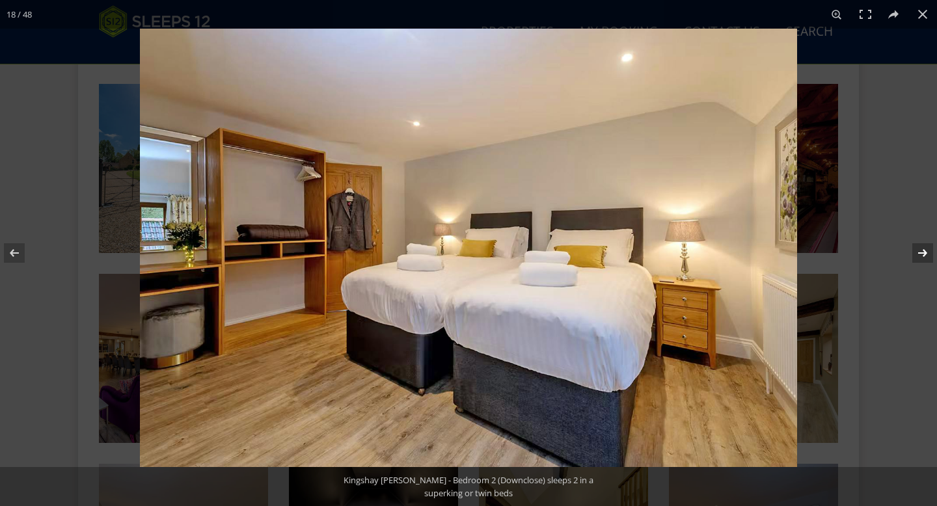
click at [533, 249] on button at bounding box center [914, 253] width 46 height 65
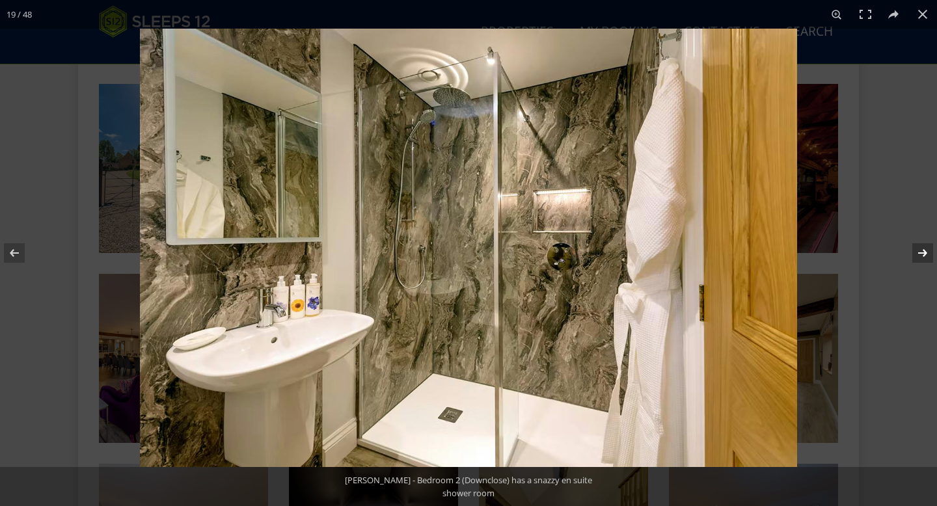
click at [533, 249] on button at bounding box center [914, 253] width 46 height 65
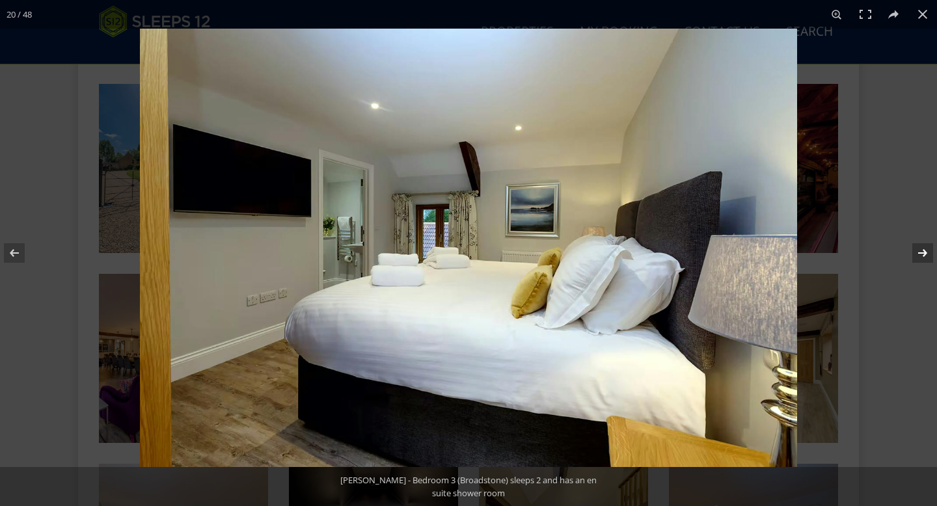
click at [533, 250] on button at bounding box center [914, 253] width 46 height 65
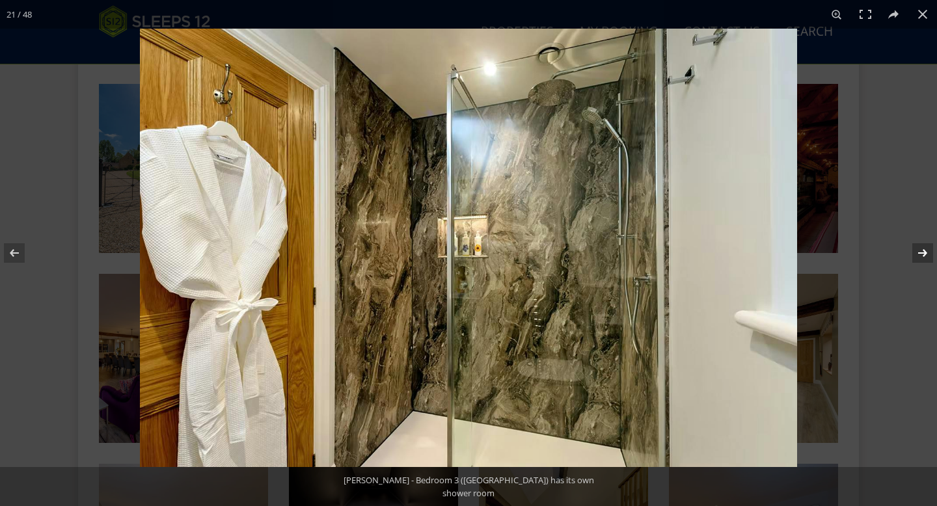
click at [533, 250] on button at bounding box center [914, 253] width 46 height 65
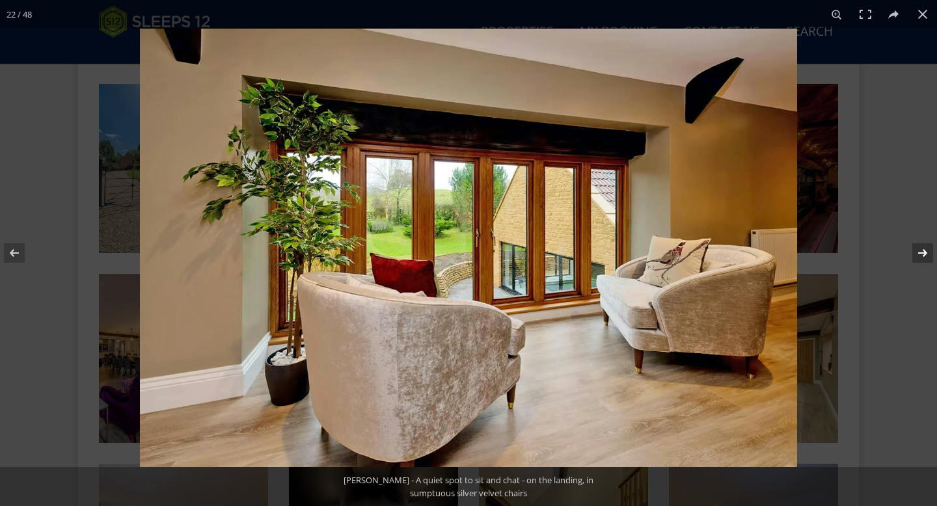
click at [533, 249] on button at bounding box center [914, 253] width 46 height 65
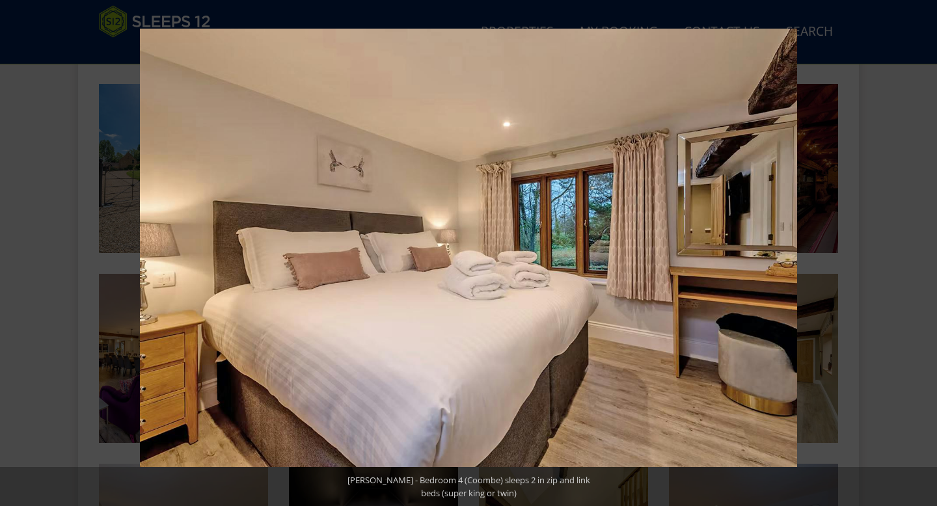
click at [533, 249] on button at bounding box center [914, 253] width 46 height 65
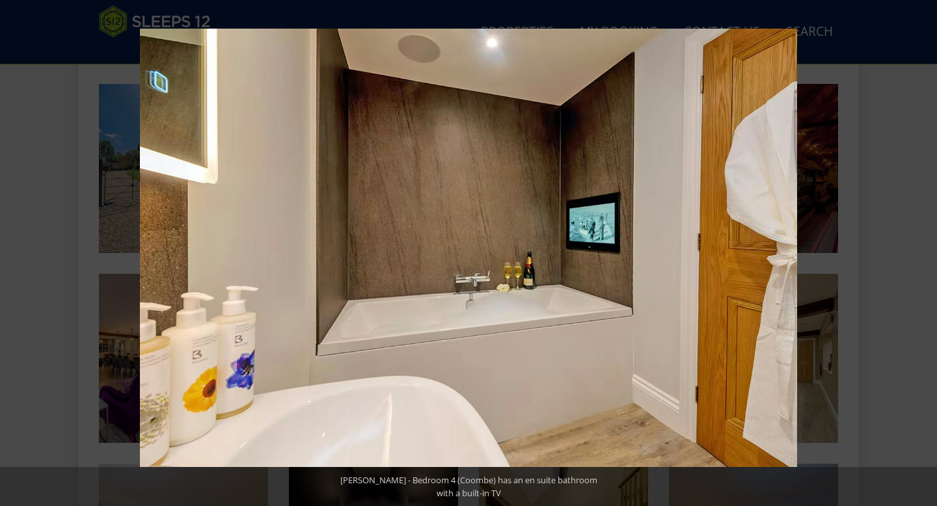
click at [533, 249] on button at bounding box center [914, 253] width 46 height 65
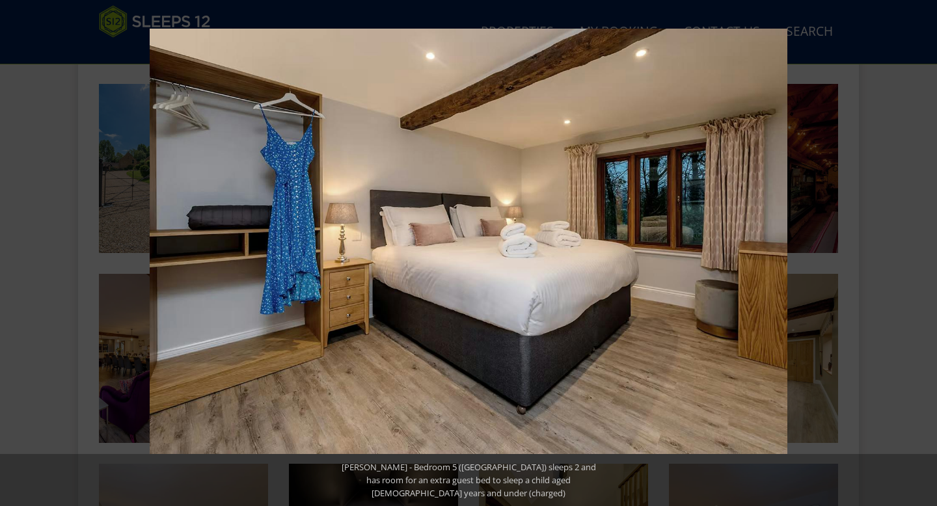
click at [533, 249] on button at bounding box center [914, 253] width 46 height 65
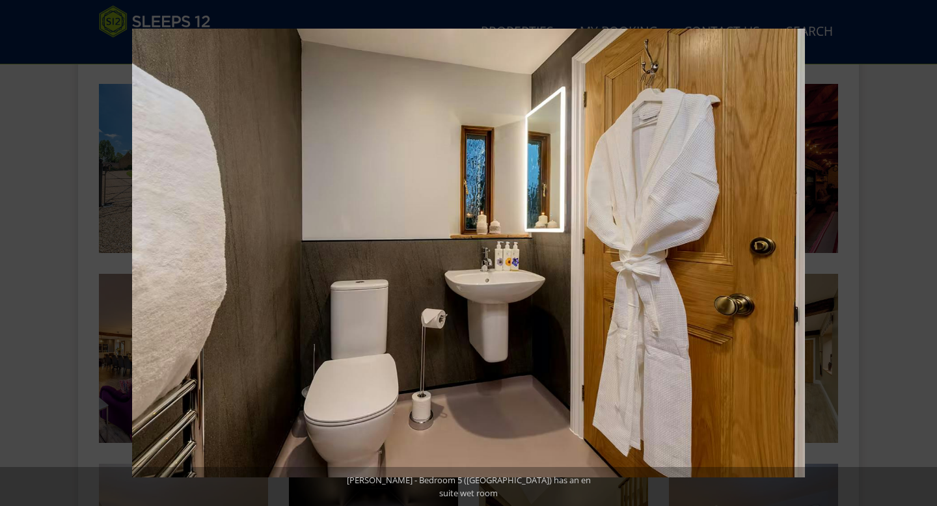
click at [533, 249] on button at bounding box center [914, 253] width 46 height 65
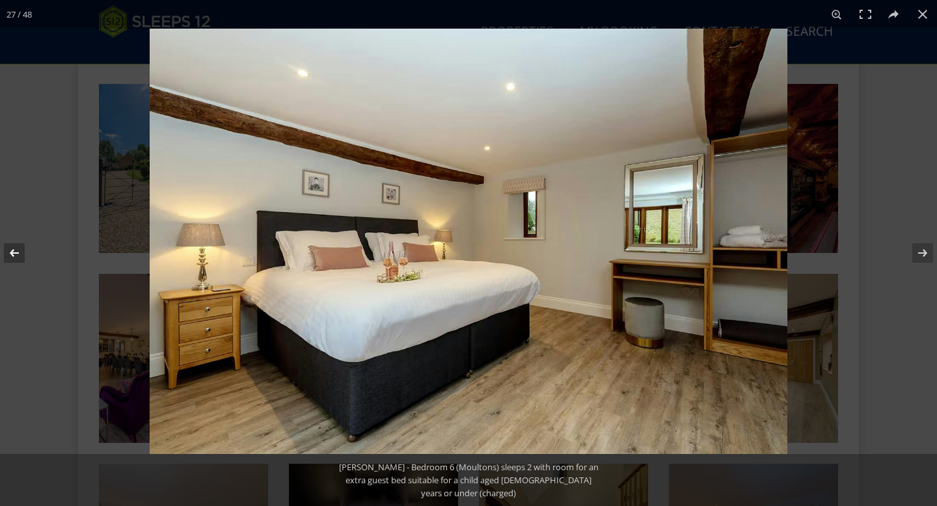
click at [16, 248] on button at bounding box center [23, 253] width 46 height 65
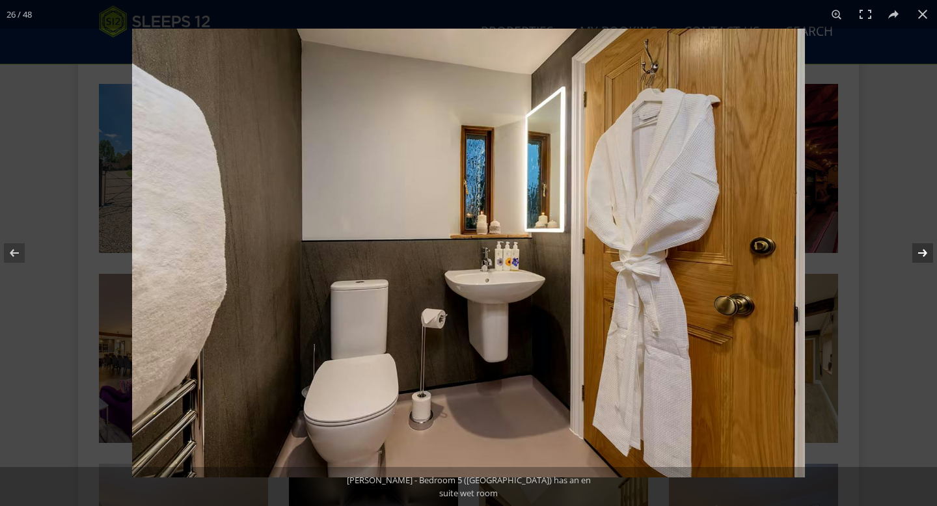
click at [533, 249] on button at bounding box center [914, 253] width 46 height 65
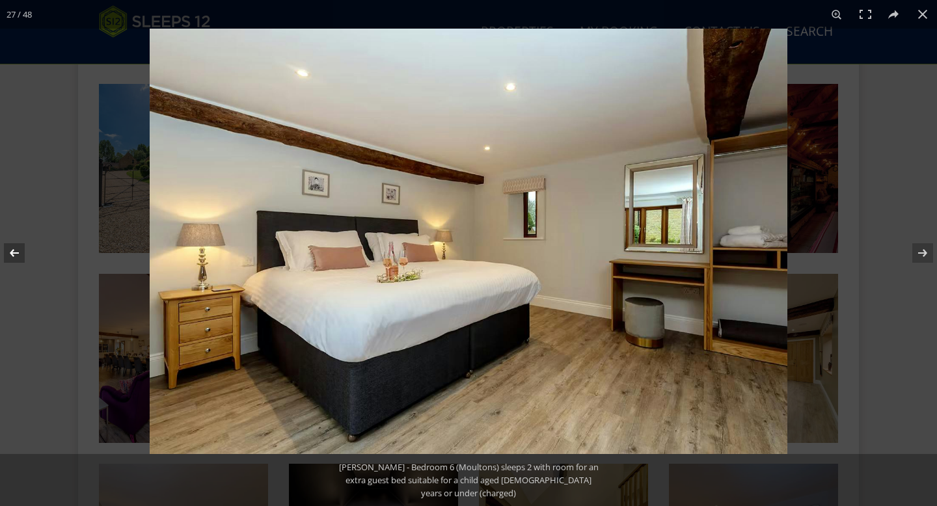
click at [12, 251] on button at bounding box center [23, 253] width 46 height 65
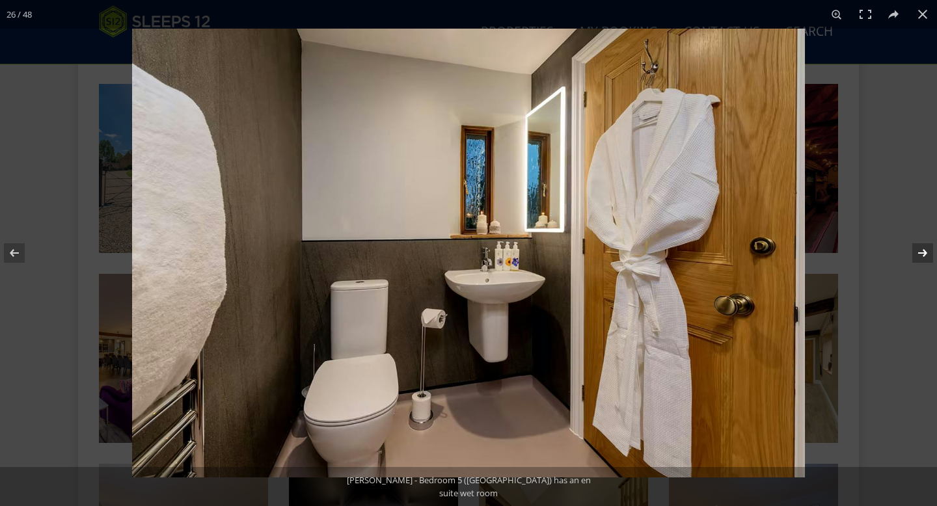
click at [533, 248] on button at bounding box center [914, 253] width 46 height 65
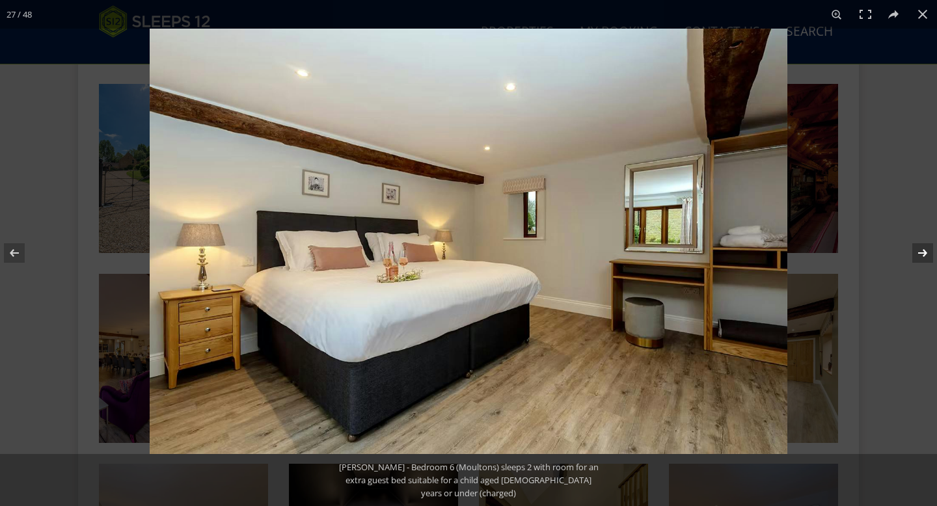
click at [533, 248] on button at bounding box center [914, 253] width 46 height 65
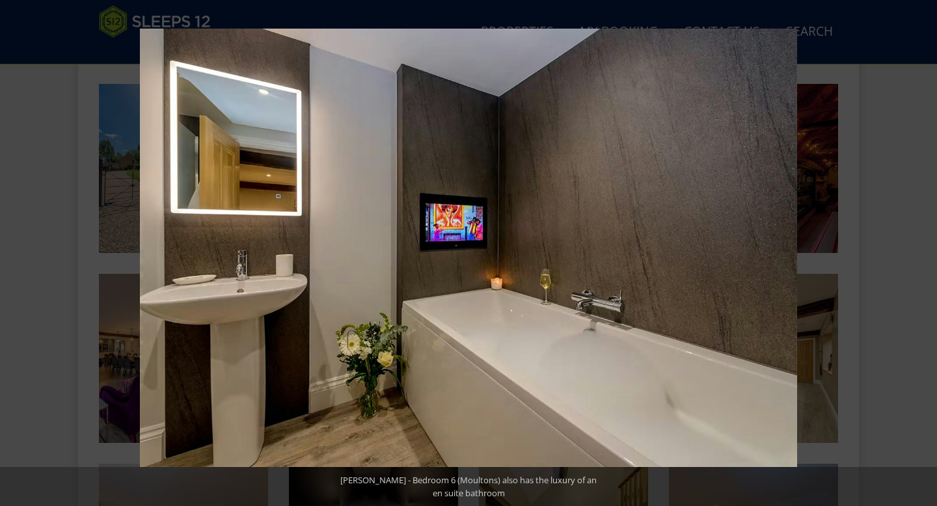
click at [533, 248] on button at bounding box center [914, 253] width 46 height 65
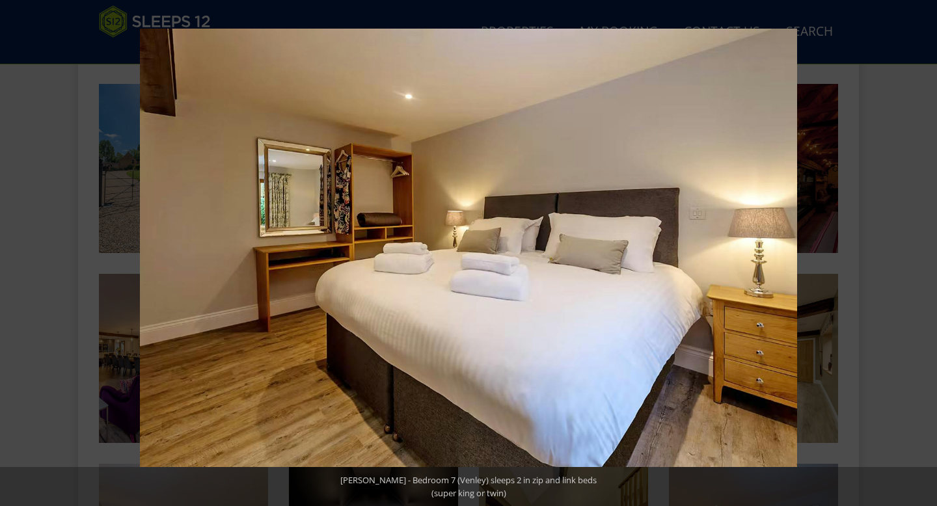
click at [533, 248] on button at bounding box center [914, 253] width 46 height 65
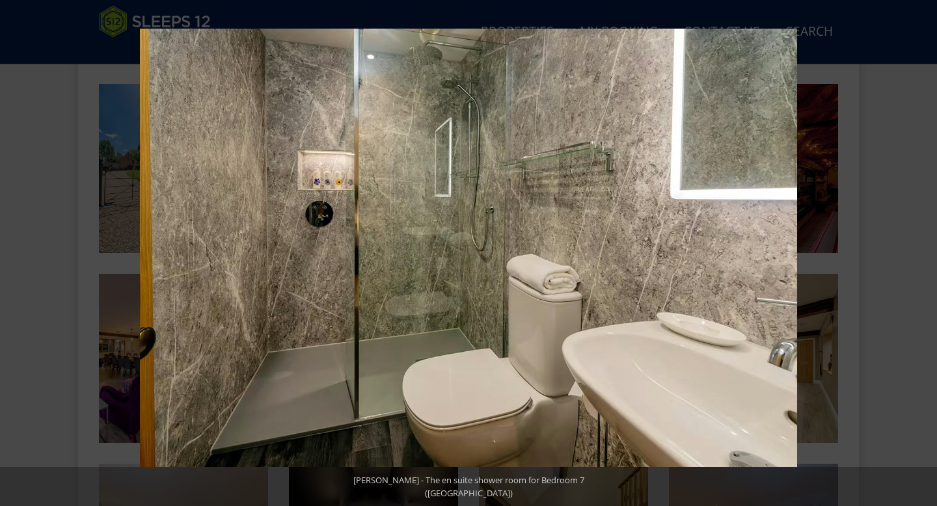
click at [533, 248] on button at bounding box center [914, 253] width 46 height 65
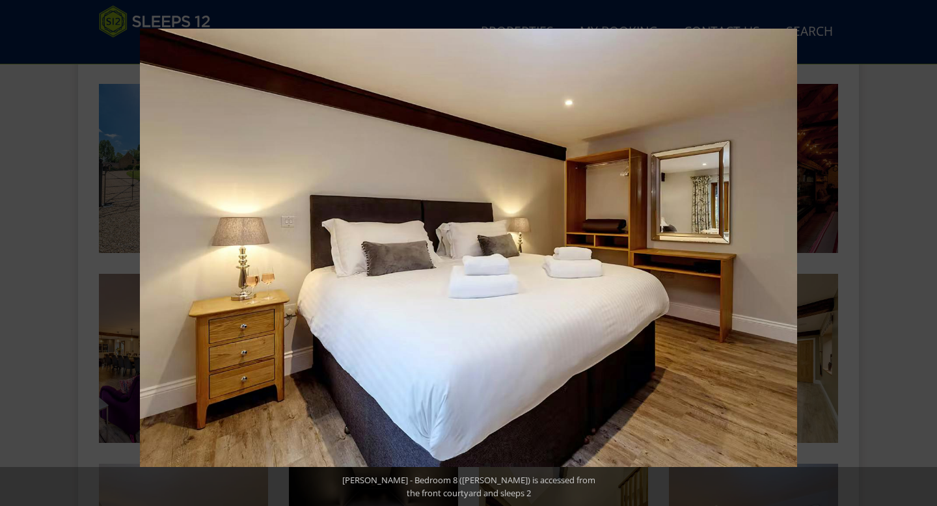
click at [533, 248] on button at bounding box center [914, 253] width 46 height 65
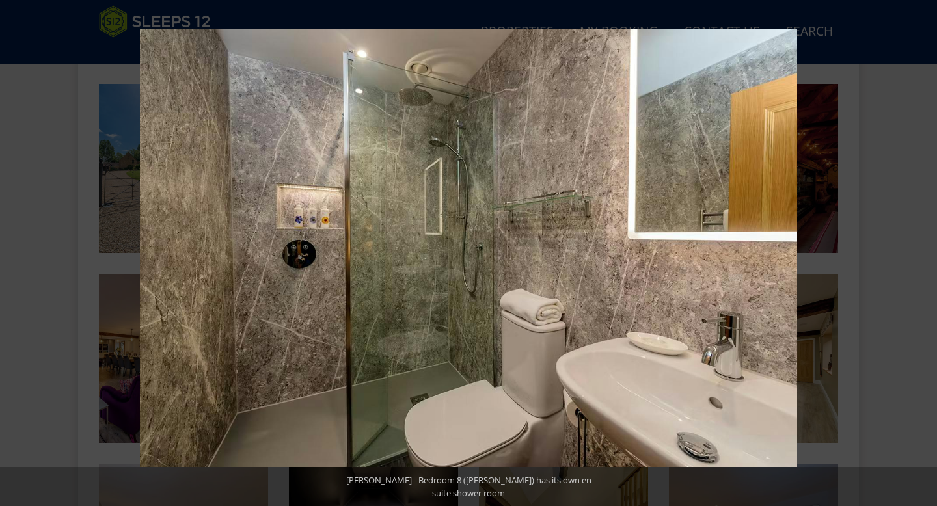
click at [533, 248] on button at bounding box center [914, 253] width 46 height 65
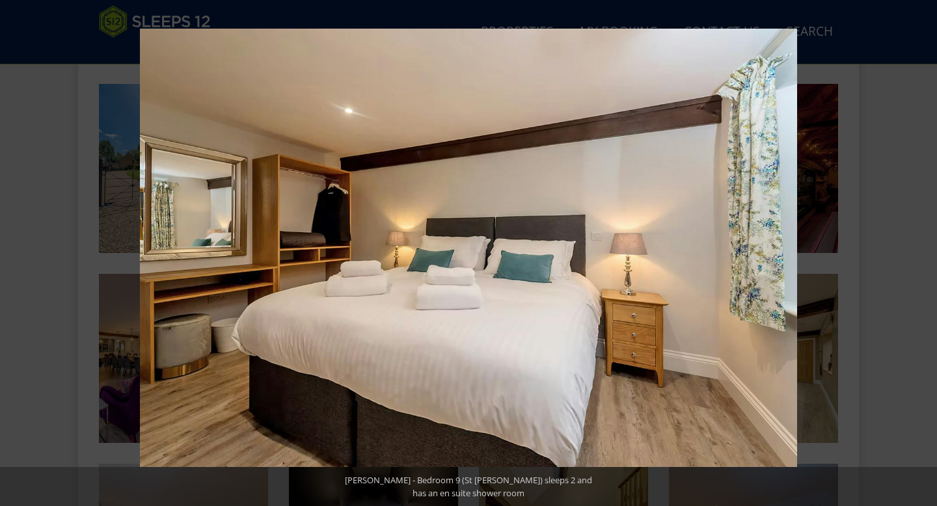
click at [533, 248] on button at bounding box center [914, 253] width 46 height 65
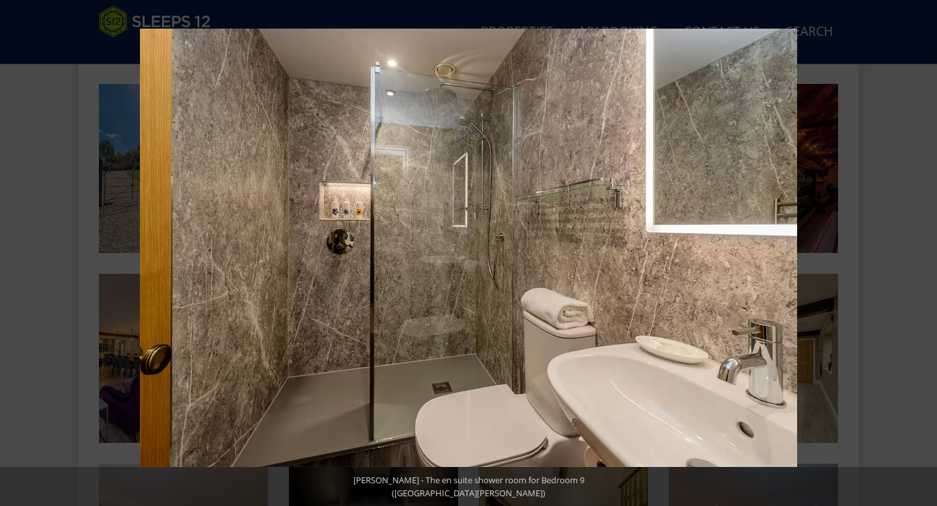
click at [533, 248] on button at bounding box center [914, 253] width 46 height 65
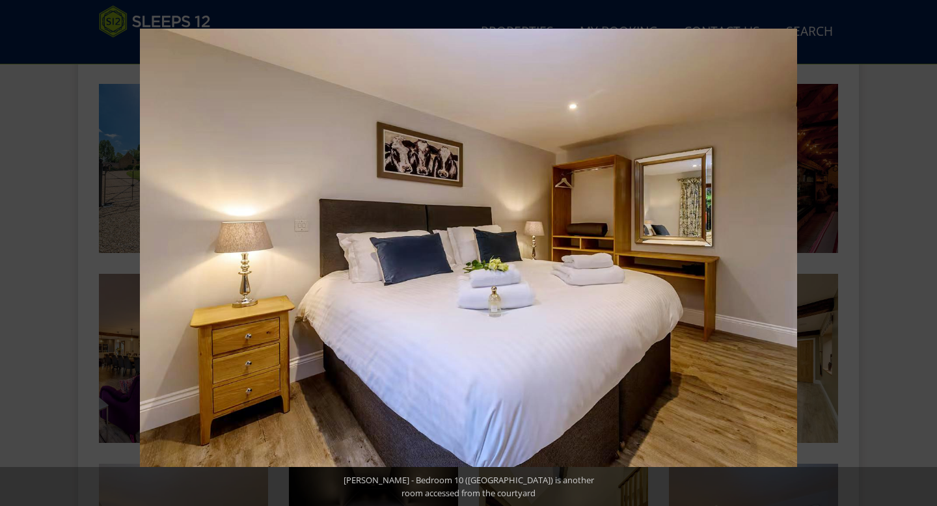
click at [533, 248] on button at bounding box center [914, 253] width 46 height 65
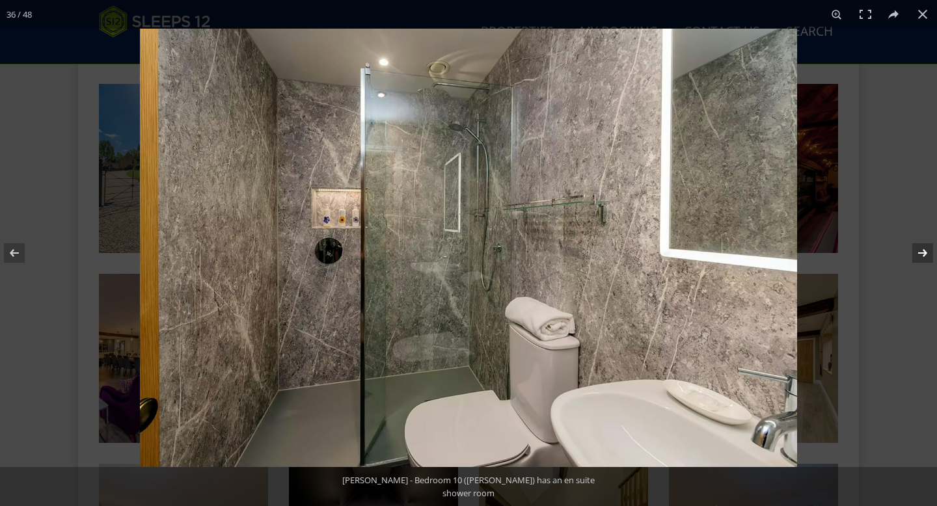
click at [533, 248] on button at bounding box center [914, 253] width 46 height 65
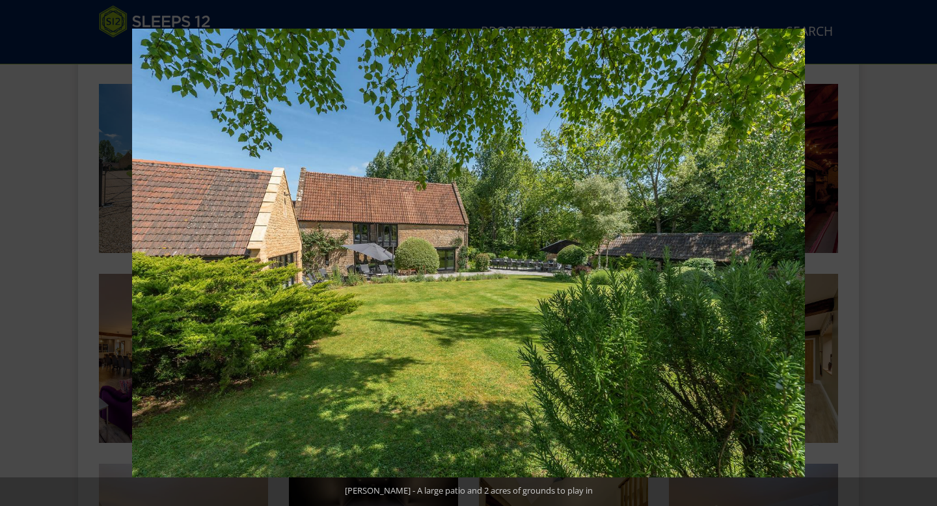
click at [533, 248] on button at bounding box center [914, 253] width 46 height 65
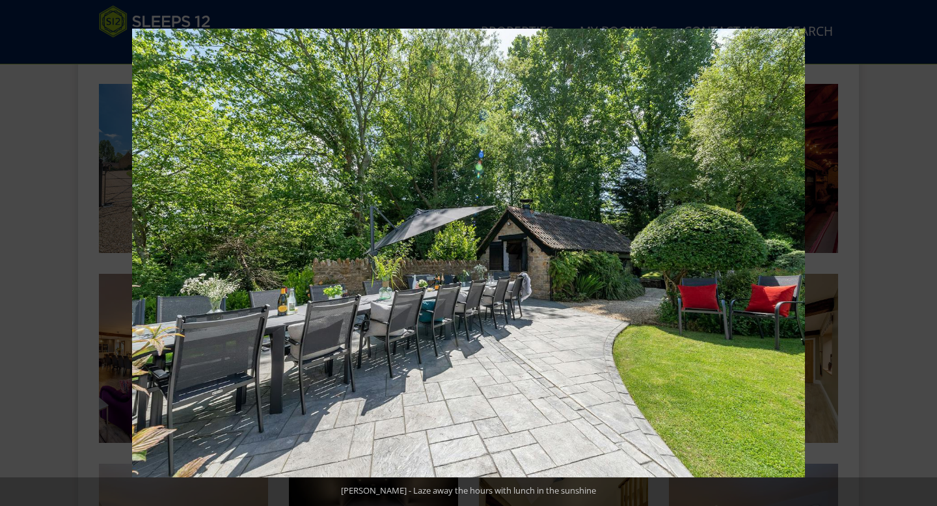
click at [533, 248] on button at bounding box center [914, 253] width 46 height 65
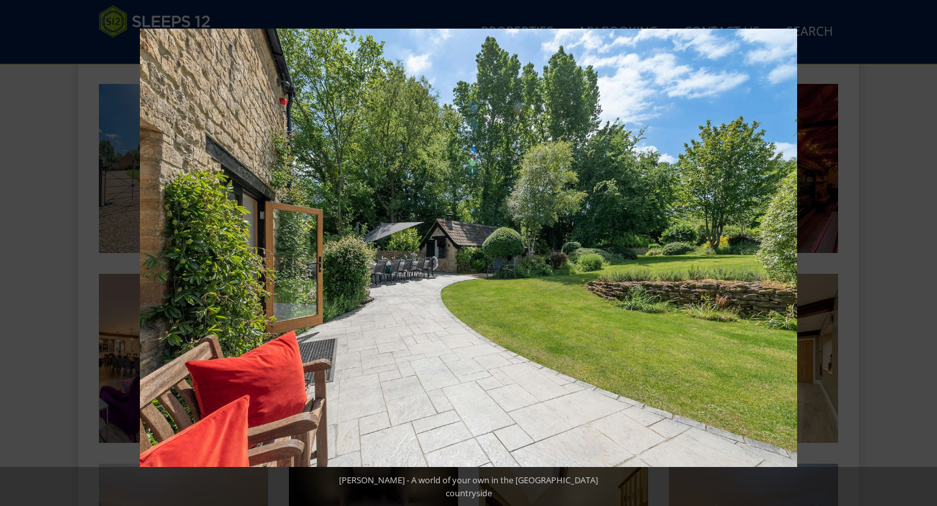
click at [533, 248] on button at bounding box center [914, 253] width 46 height 65
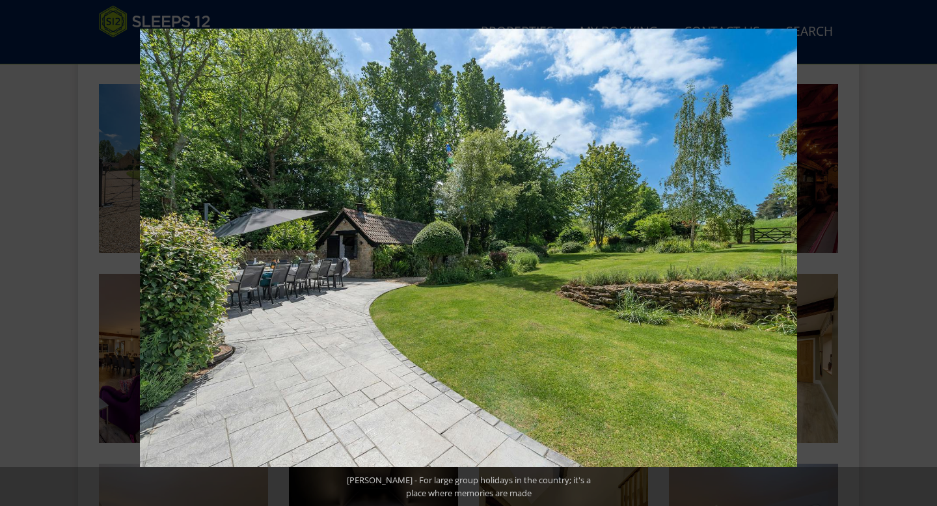
click at [533, 248] on button at bounding box center [914, 253] width 46 height 65
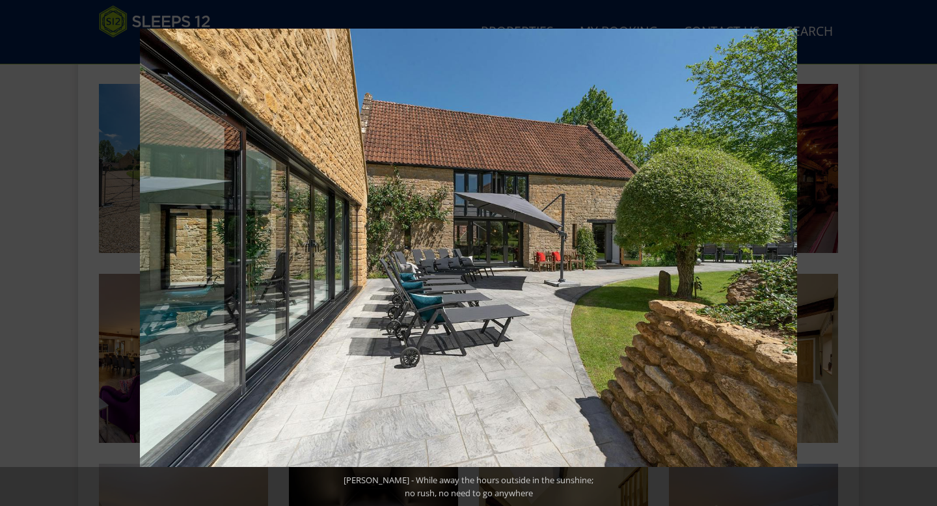
click at [533, 248] on button at bounding box center [914, 253] width 46 height 65
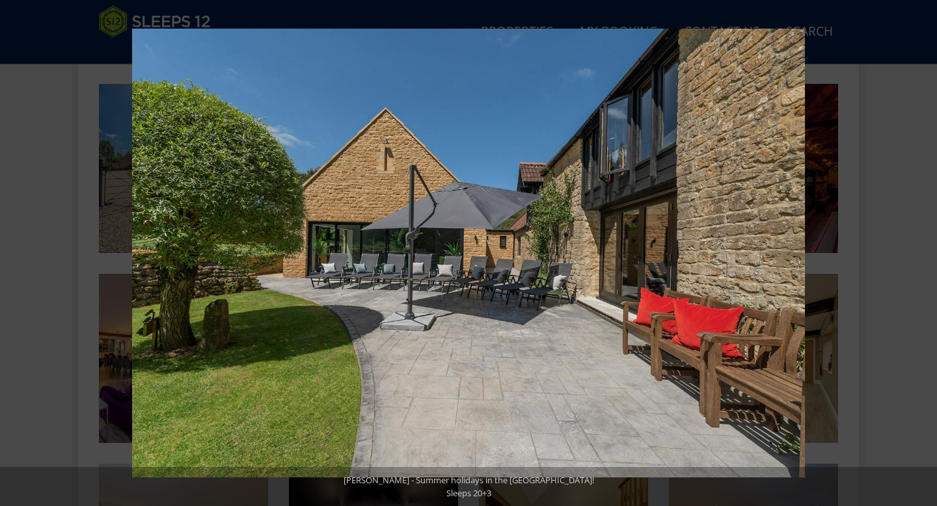
click at [533, 248] on button at bounding box center [914, 253] width 46 height 65
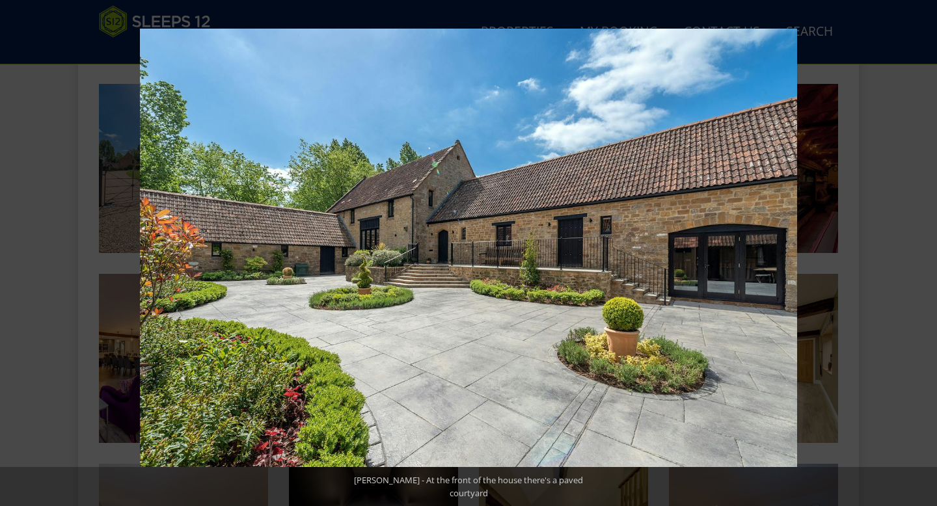
click at [533, 248] on button at bounding box center [914, 253] width 46 height 65
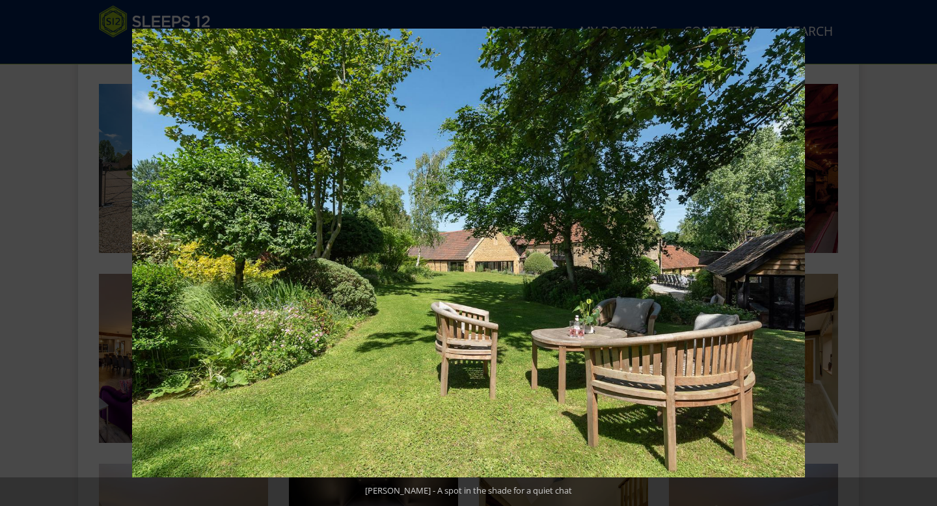
click at [533, 248] on button at bounding box center [914, 253] width 46 height 65
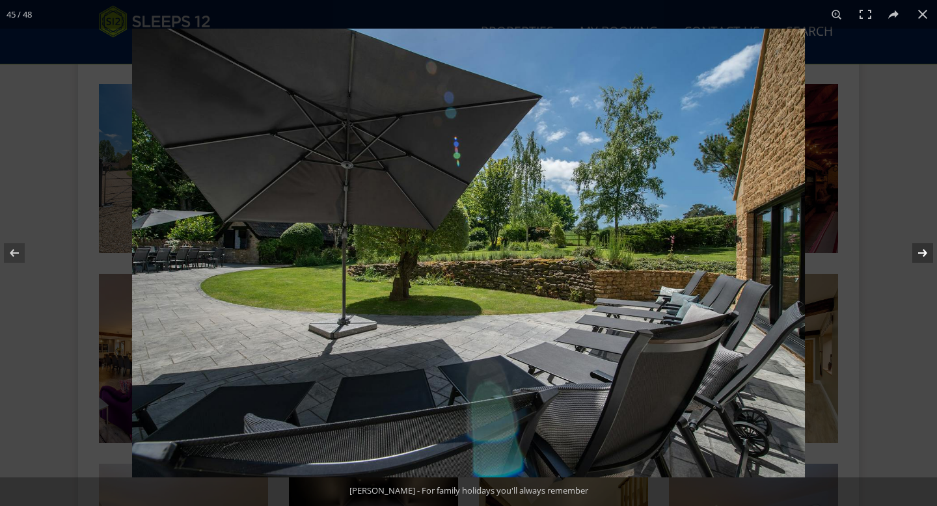
click at [533, 248] on button at bounding box center [914, 253] width 46 height 65
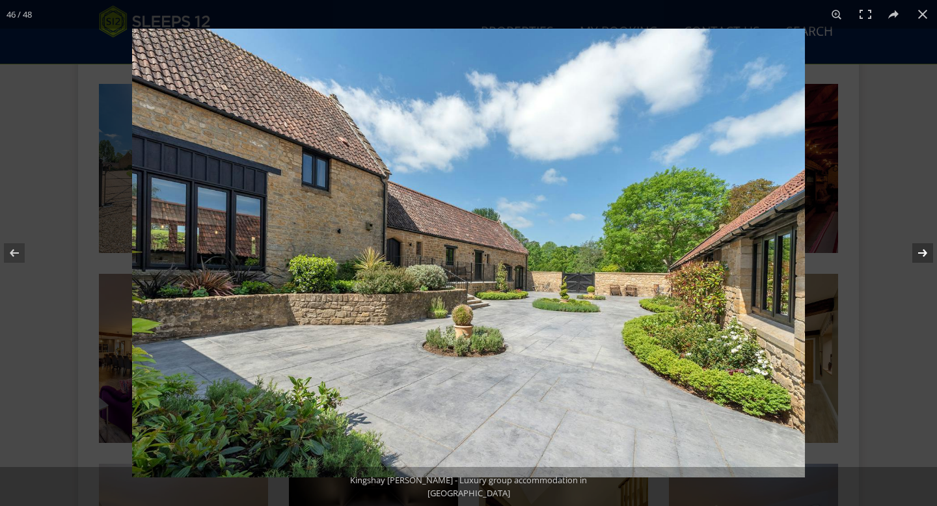
click at [533, 248] on button at bounding box center [914, 253] width 46 height 65
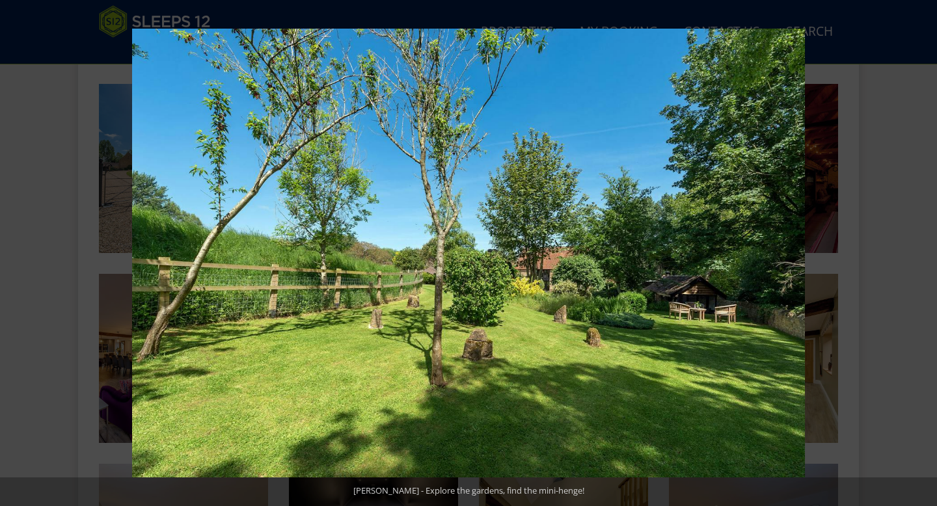
click at [533, 248] on button at bounding box center [914, 253] width 46 height 65
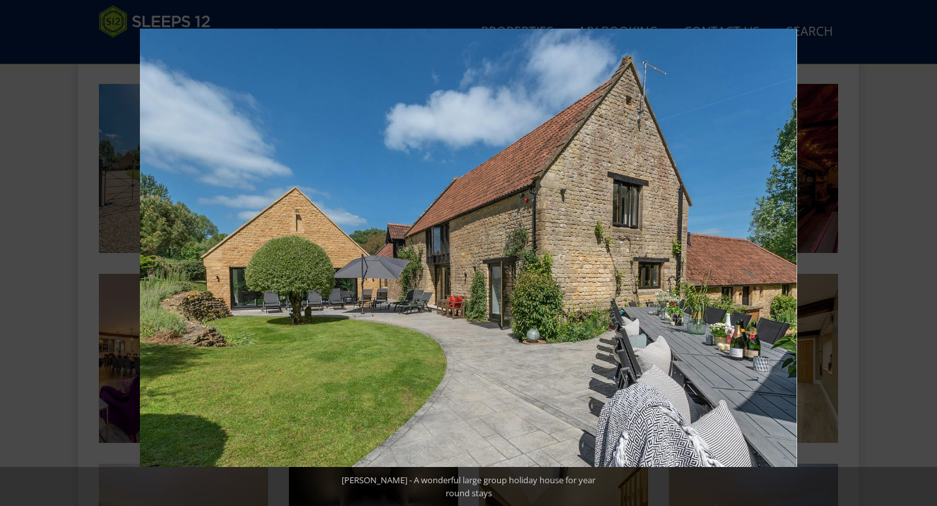
click at [533, 248] on button at bounding box center [914, 253] width 46 height 65
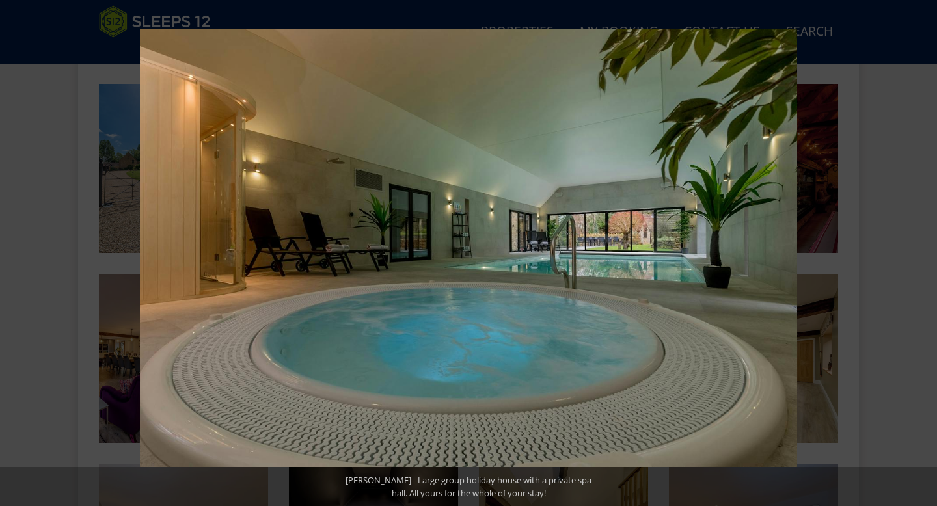
click at [533, 248] on button at bounding box center [914, 253] width 46 height 65
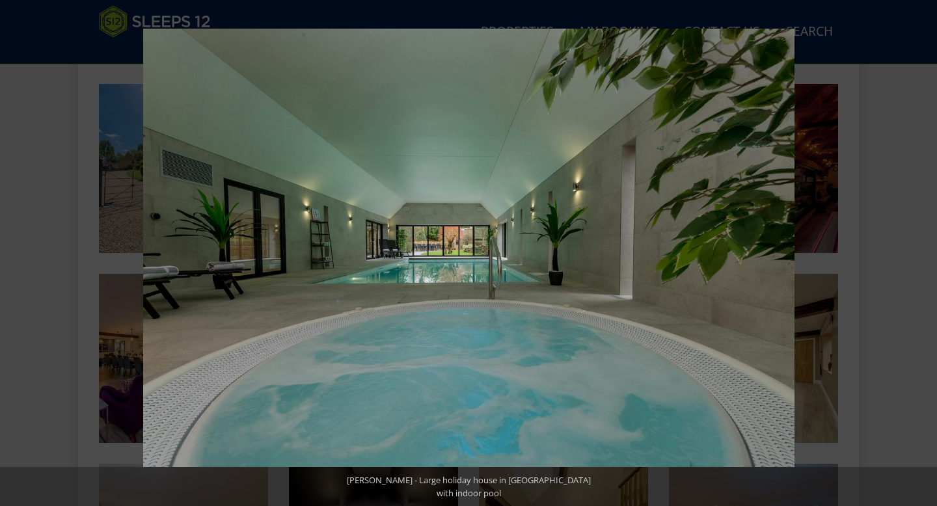
click at [533, 248] on button at bounding box center [914, 253] width 46 height 65
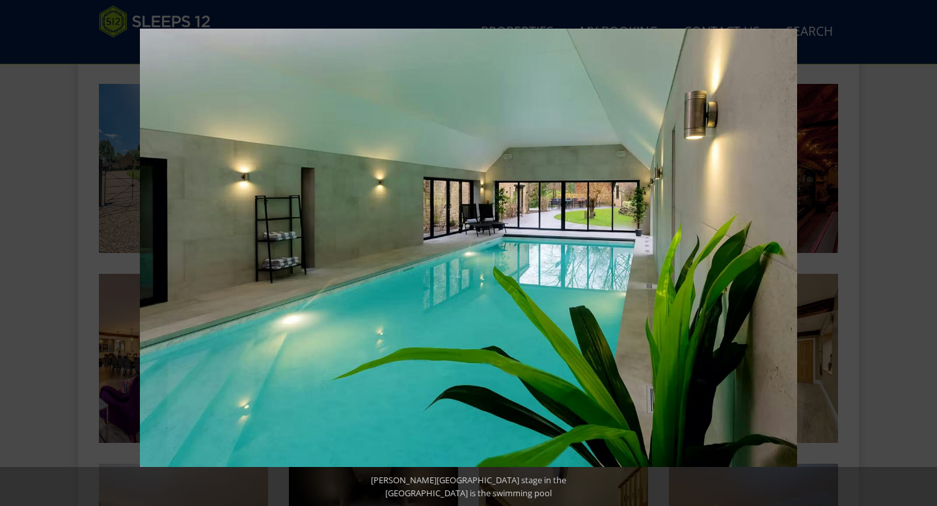
click at [533, 248] on button at bounding box center [914, 253] width 46 height 65
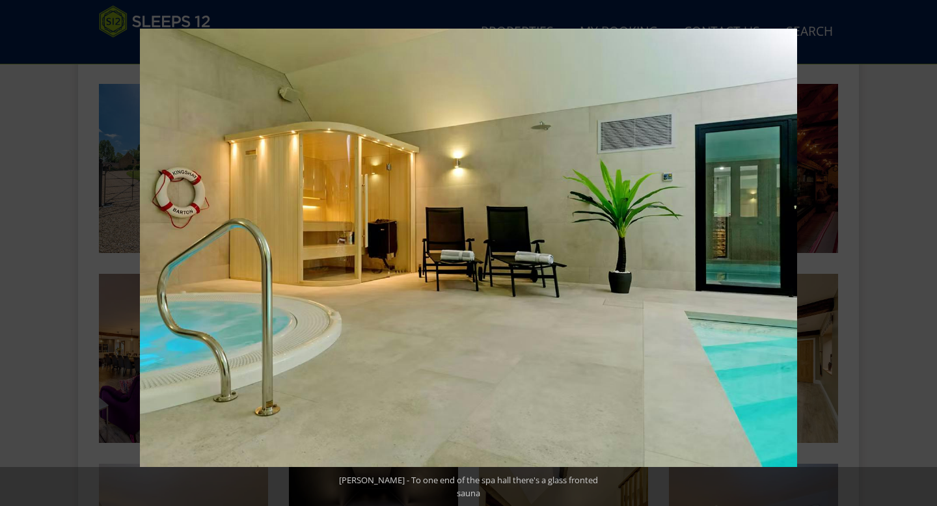
click at [533, 248] on button at bounding box center [914, 253] width 46 height 65
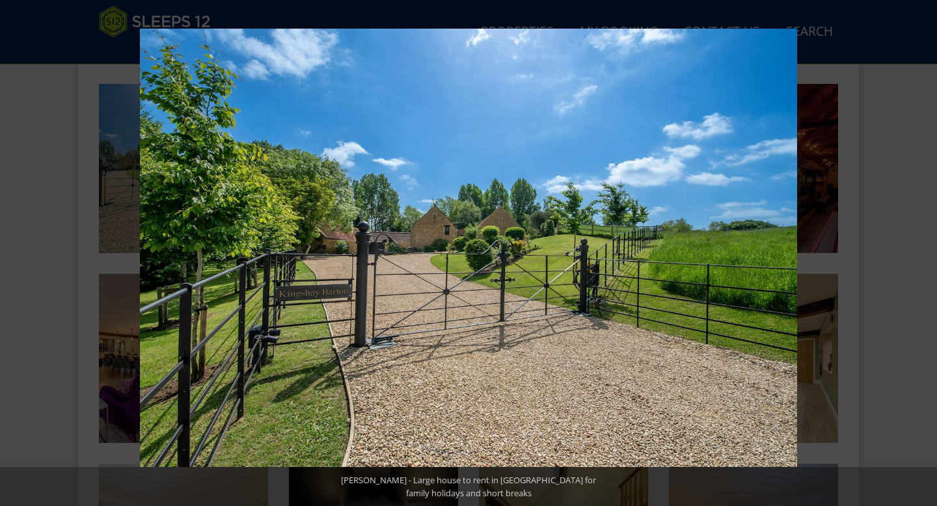
click at [533, 248] on button at bounding box center [914, 253] width 46 height 65
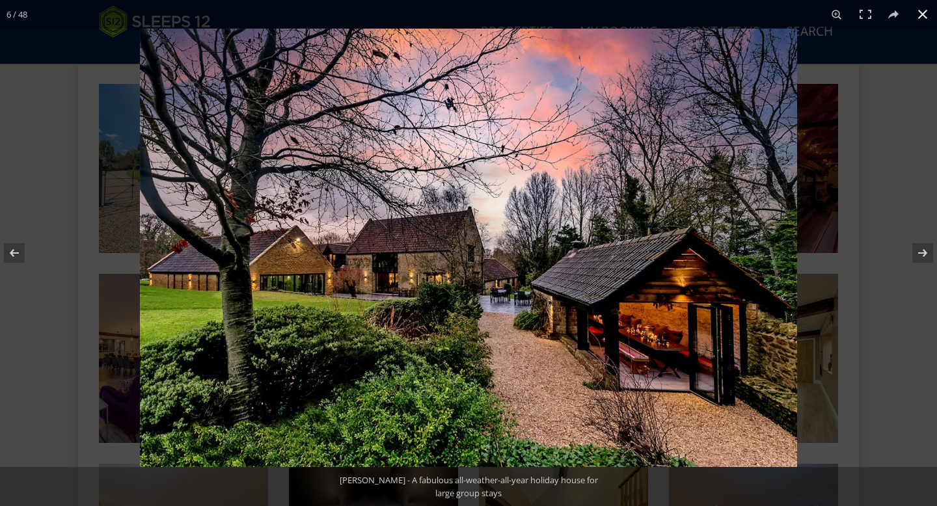
click at [533, 8] on button at bounding box center [922, 14] width 29 height 29
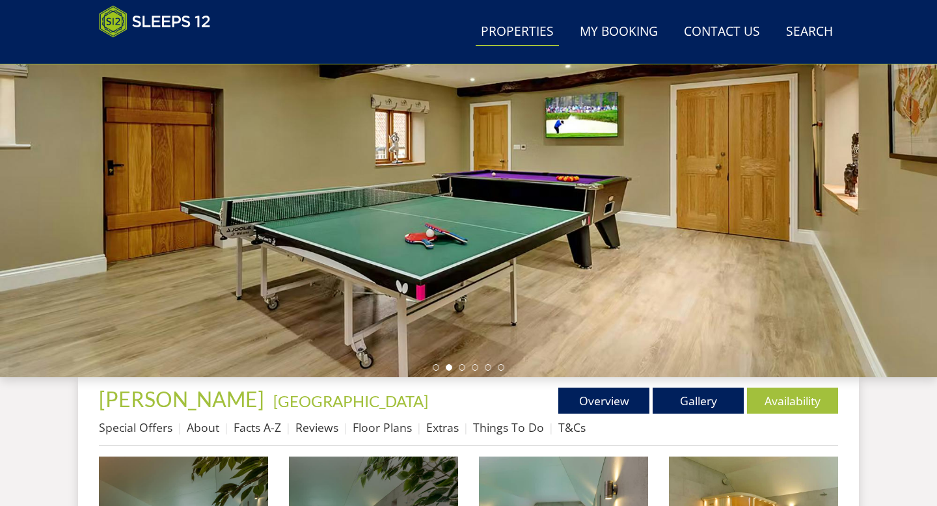
scroll to position [188, 0]
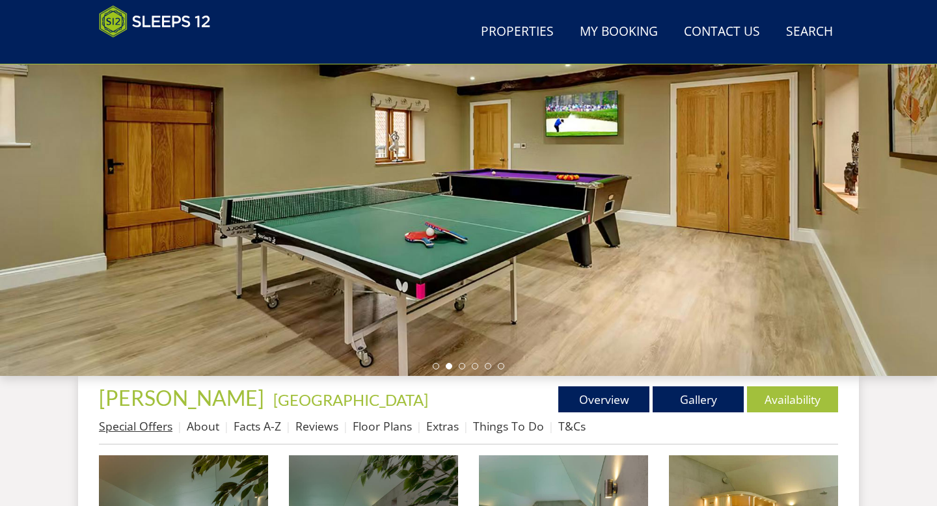
click at [149, 427] on link "Special Offers" at bounding box center [136, 426] width 74 height 16
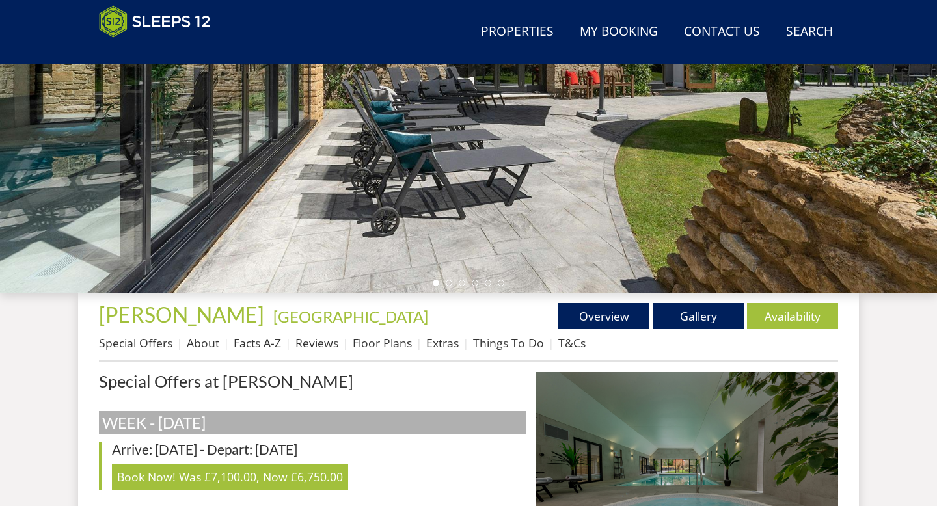
scroll to position [266, 0]
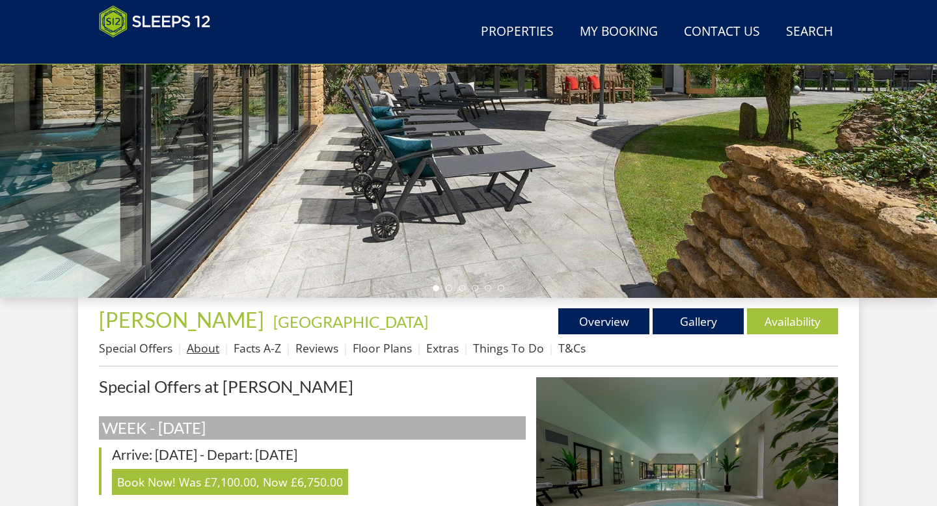
click at [202, 345] on link "About" at bounding box center [203, 348] width 33 height 16
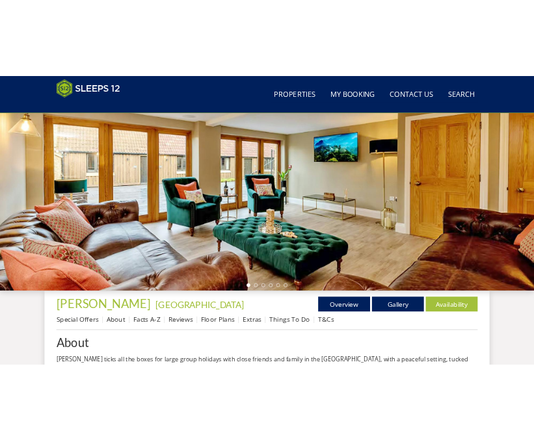
scroll to position [185, 0]
